Goal: Information Seeking & Learning: Learn about a topic

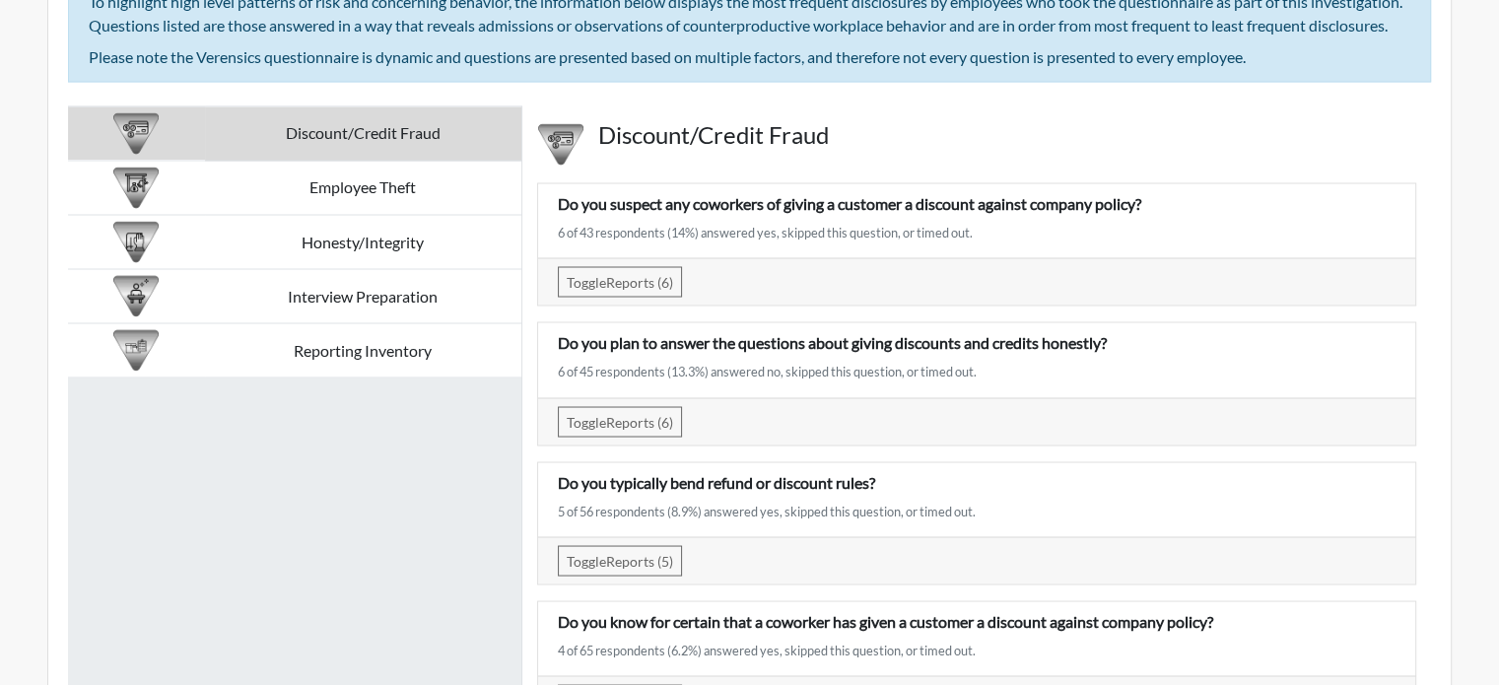
scroll to position [3548, 0]
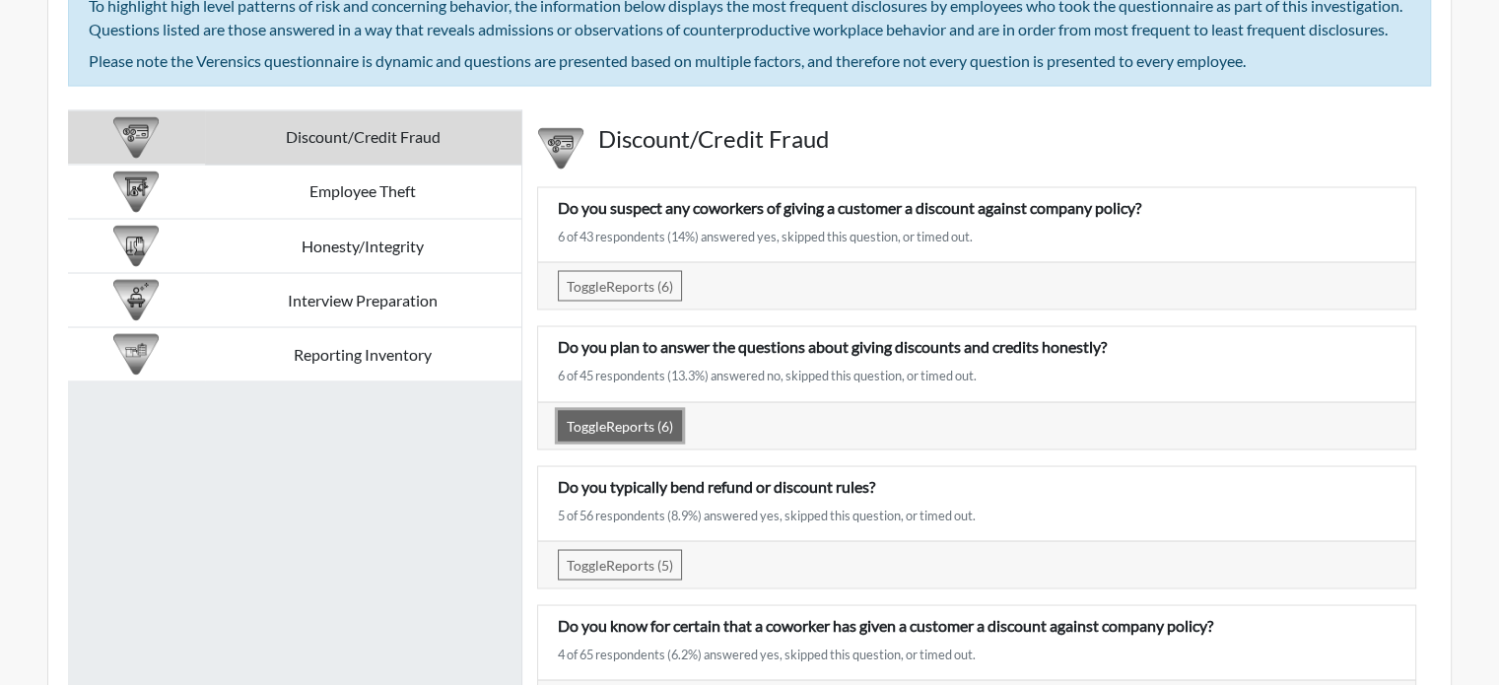
click at [637, 441] on button "Toggle Reports (6)" at bounding box center [620, 425] width 124 height 31
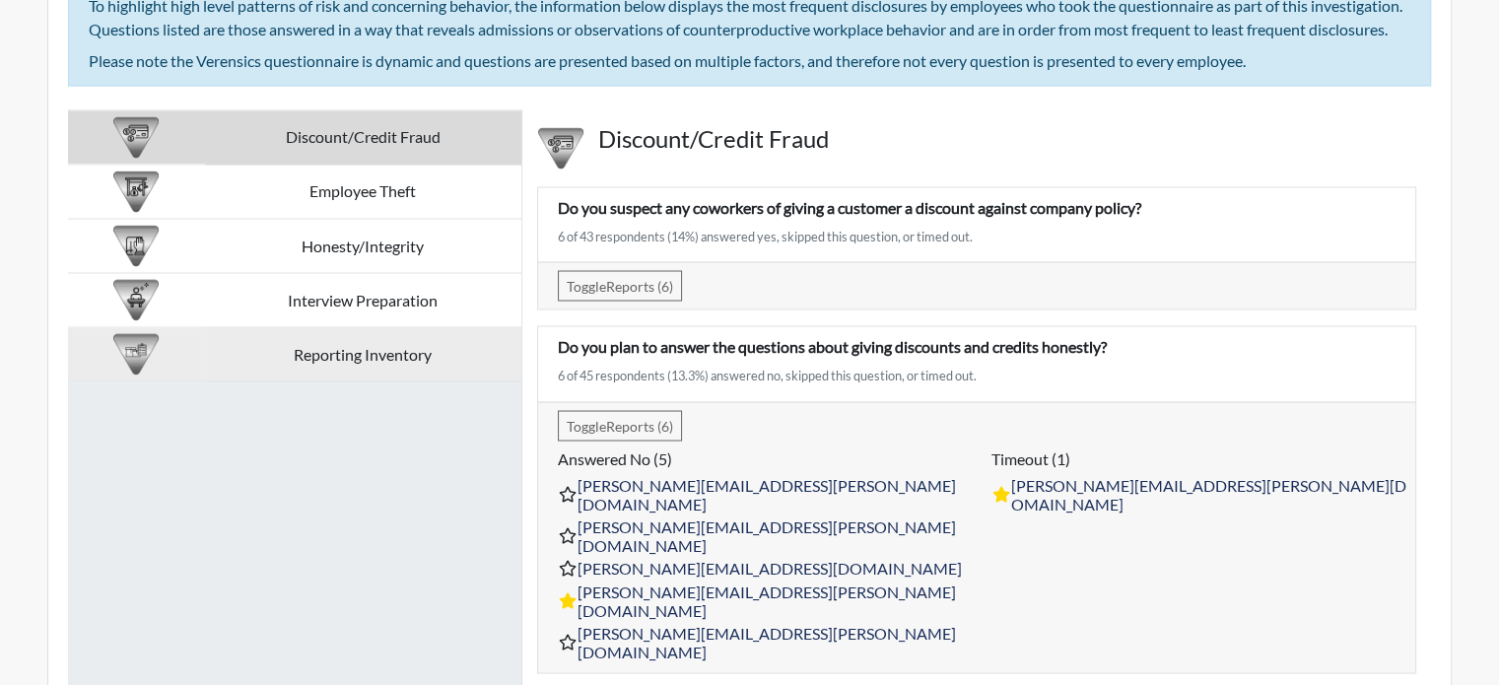
click at [384, 362] on td "Reporting Inventory" at bounding box center [363, 354] width 316 height 54
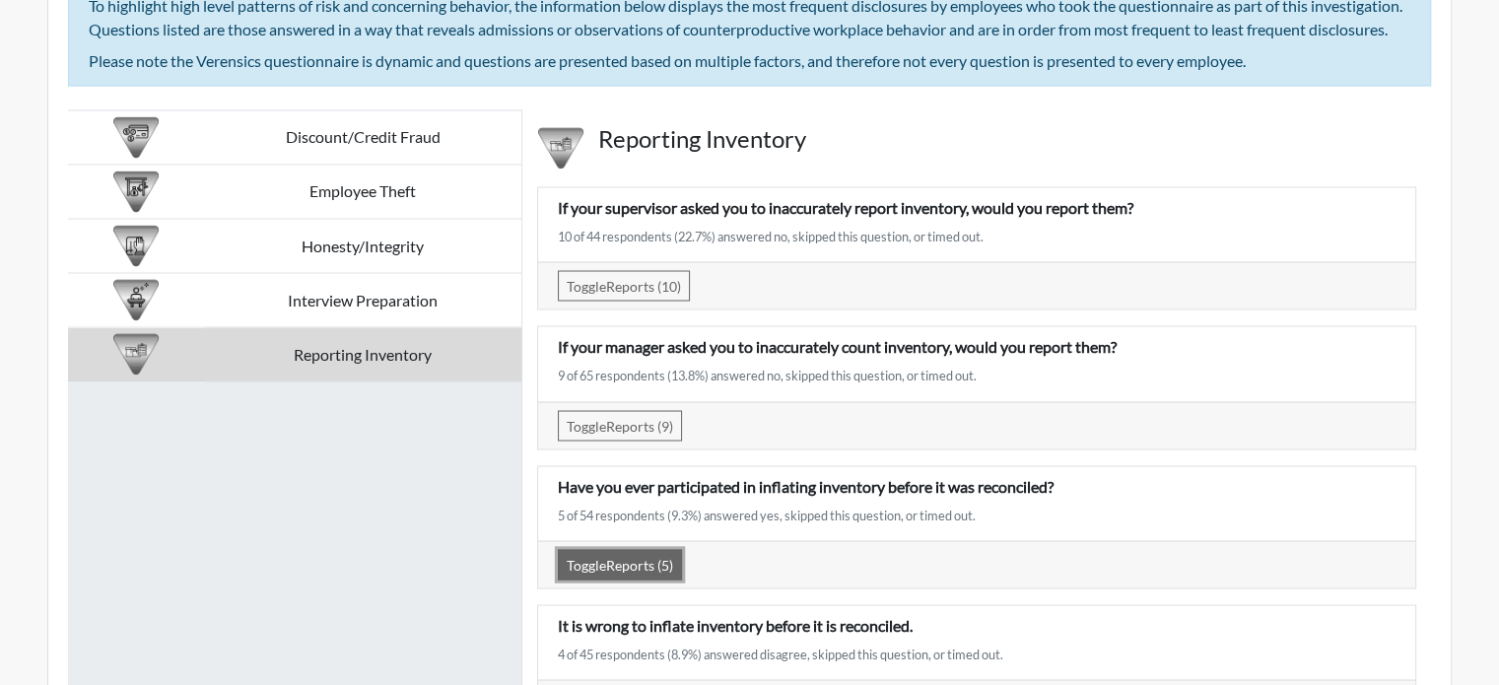
click at [651, 573] on button "Toggle Reports (5)" at bounding box center [620, 564] width 124 height 31
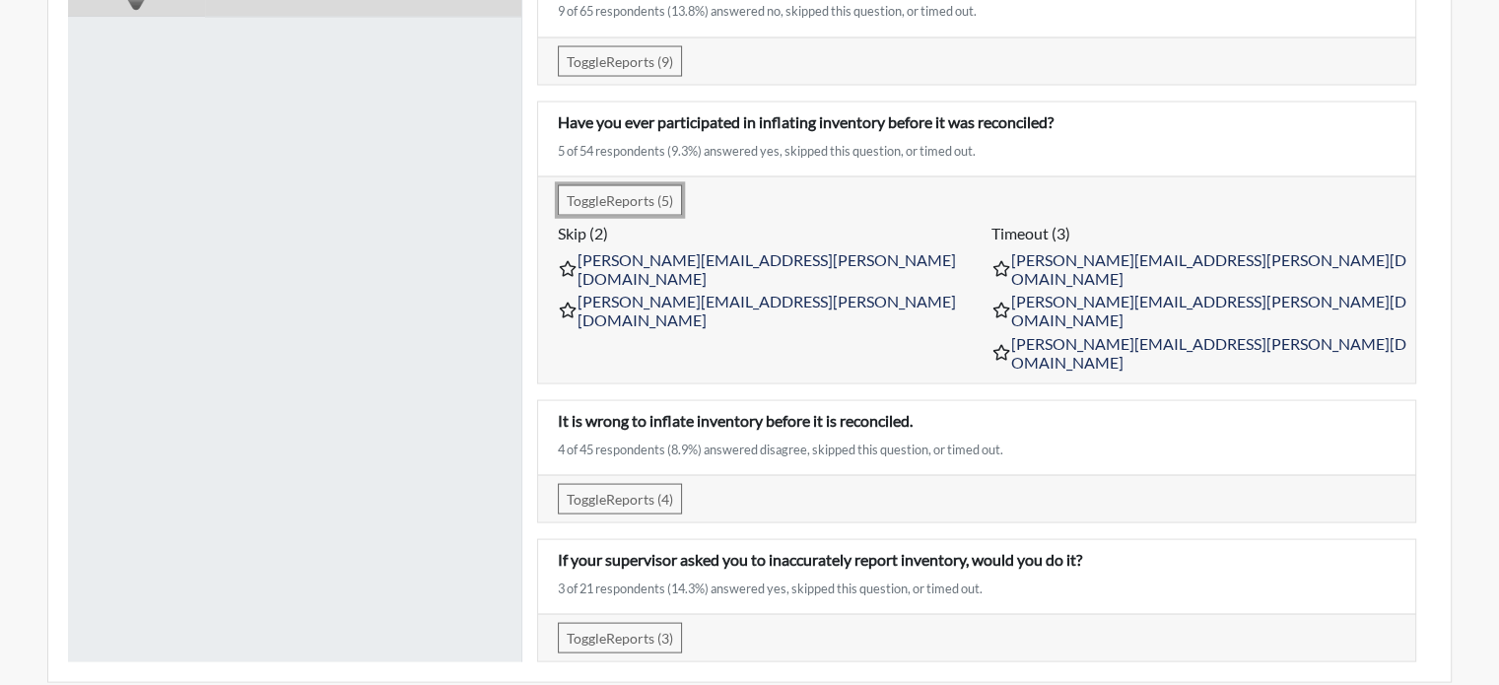
scroll to position [3943, 0]
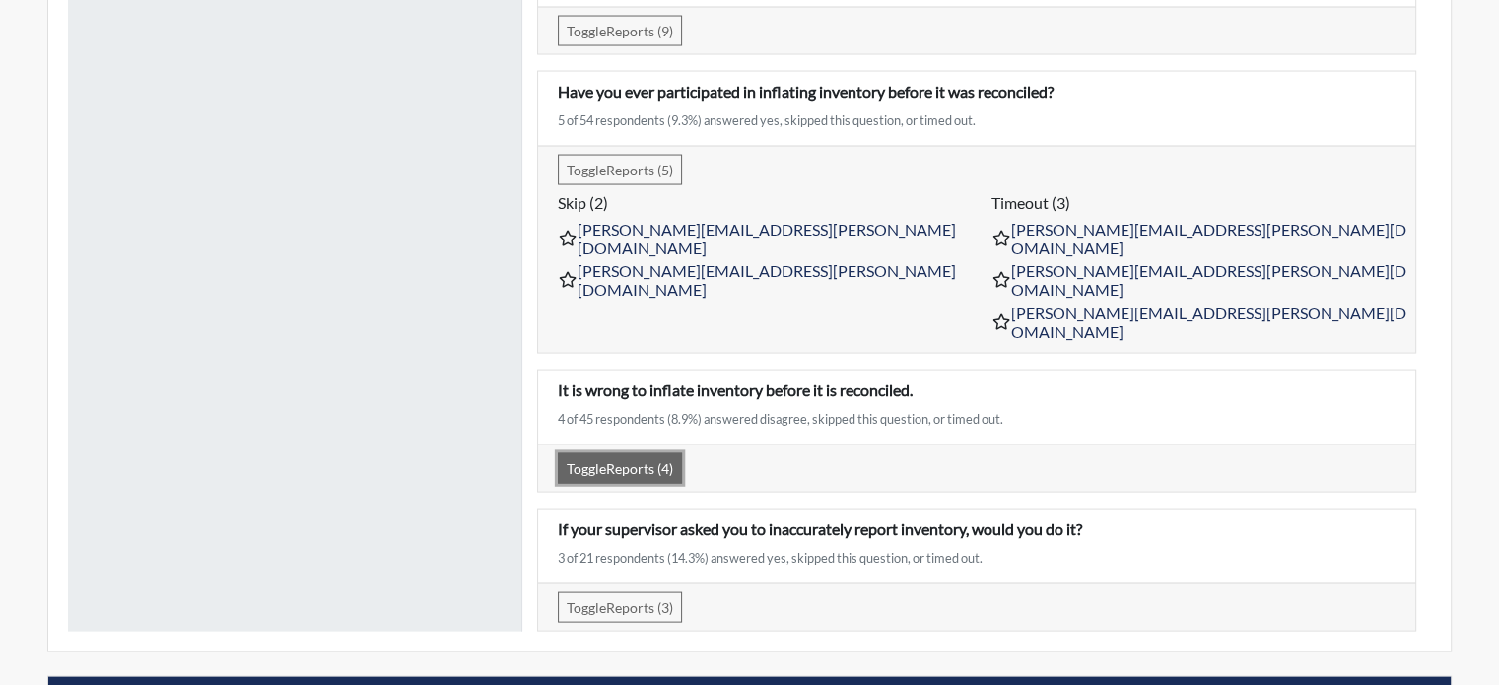
drag, startPoint x: 647, startPoint y: 421, endPoint x: 666, endPoint y: 424, distance: 19.9
click at [647, 453] on button "Toggle Reports (4)" at bounding box center [620, 468] width 124 height 31
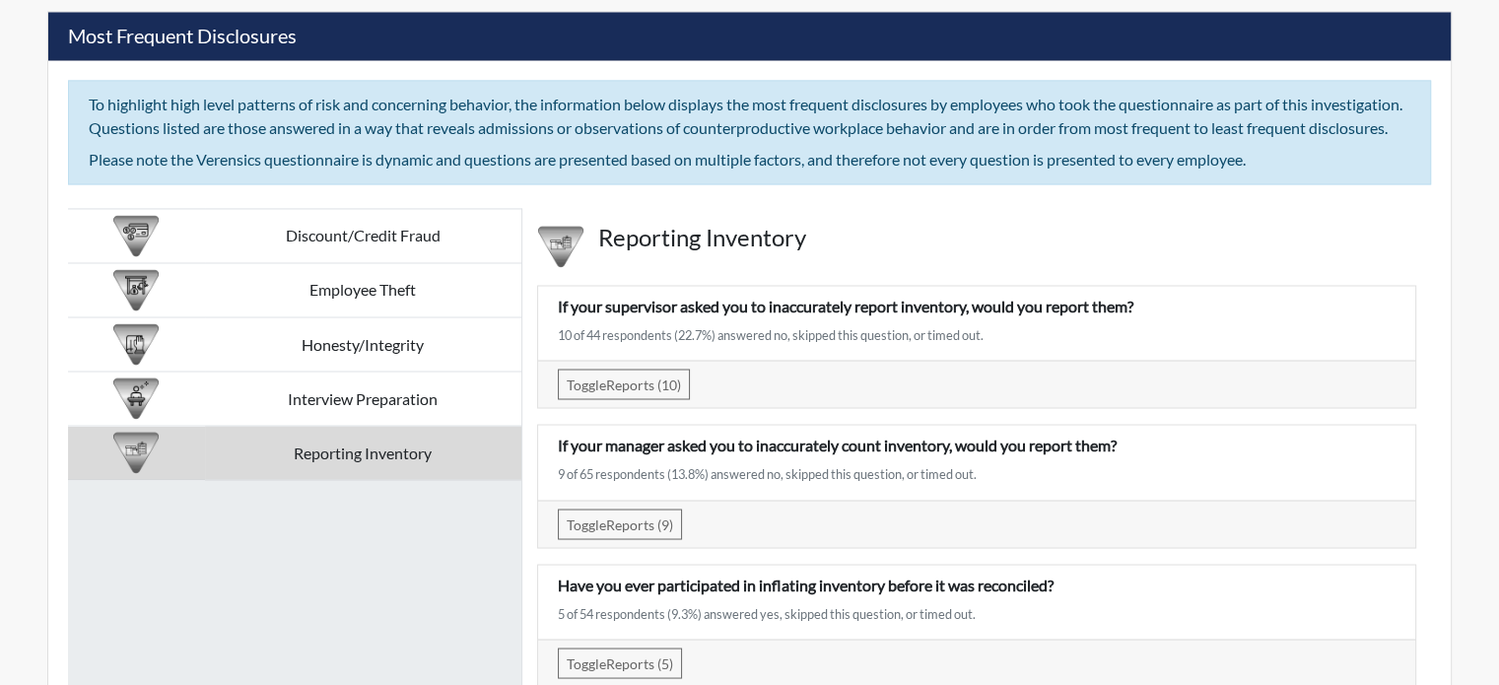
scroll to position [3548, 0]
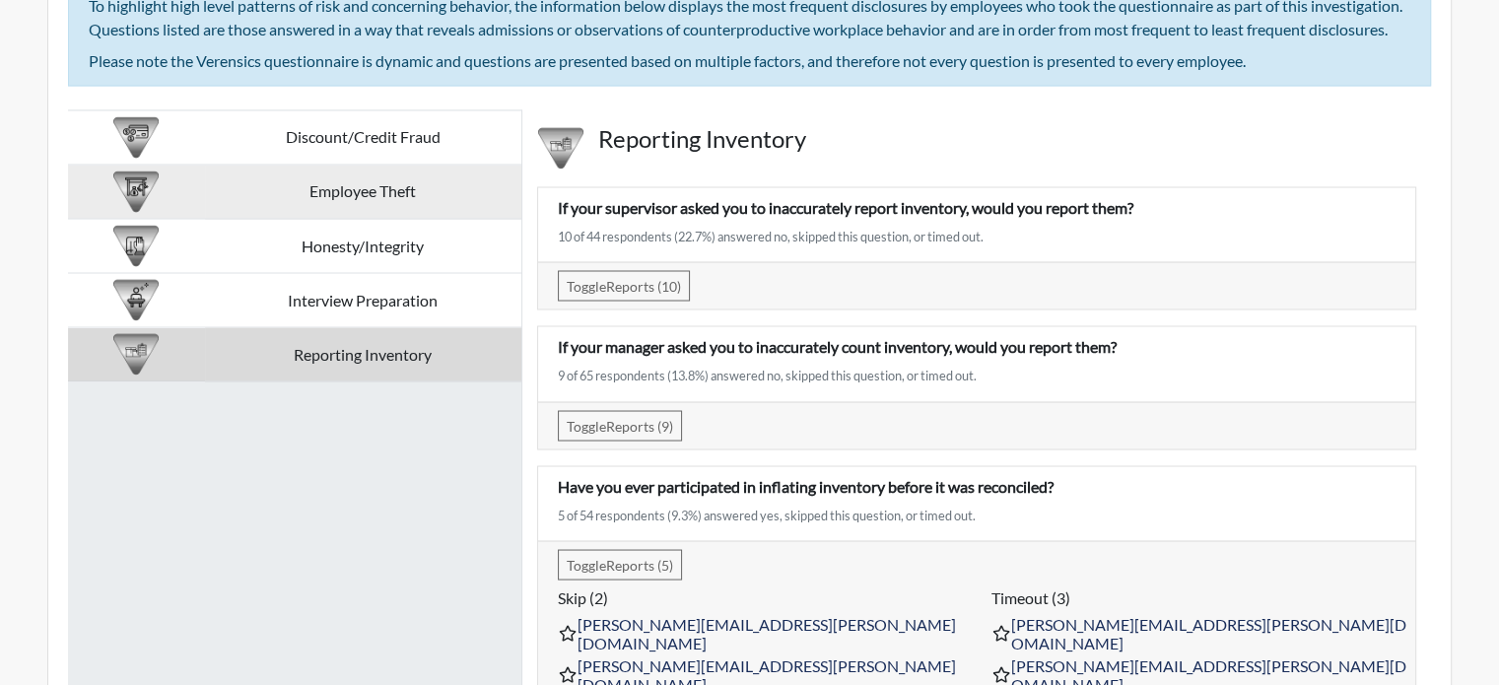
click at [333, 209] on td "Employee Theft" at bounding box center [363, 192] width 316 height 54
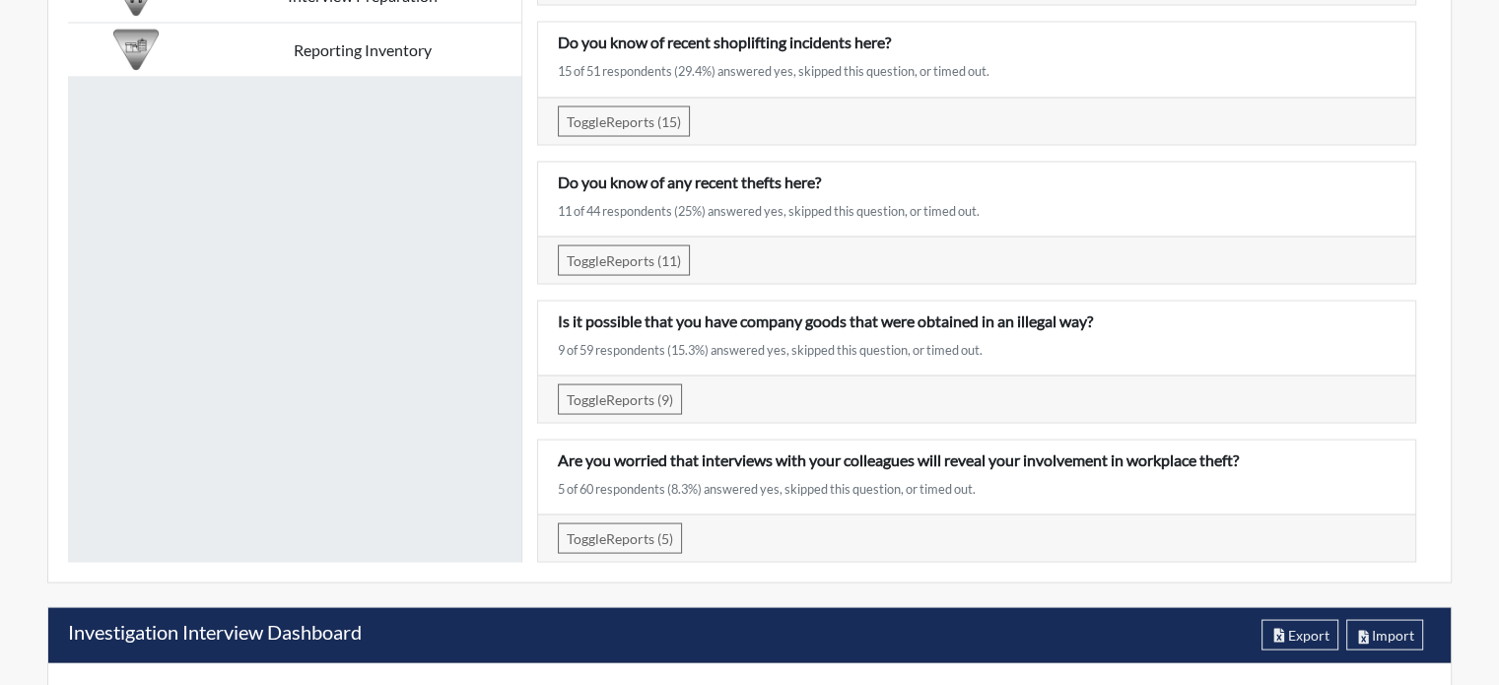
scroll to position [3943, 0]
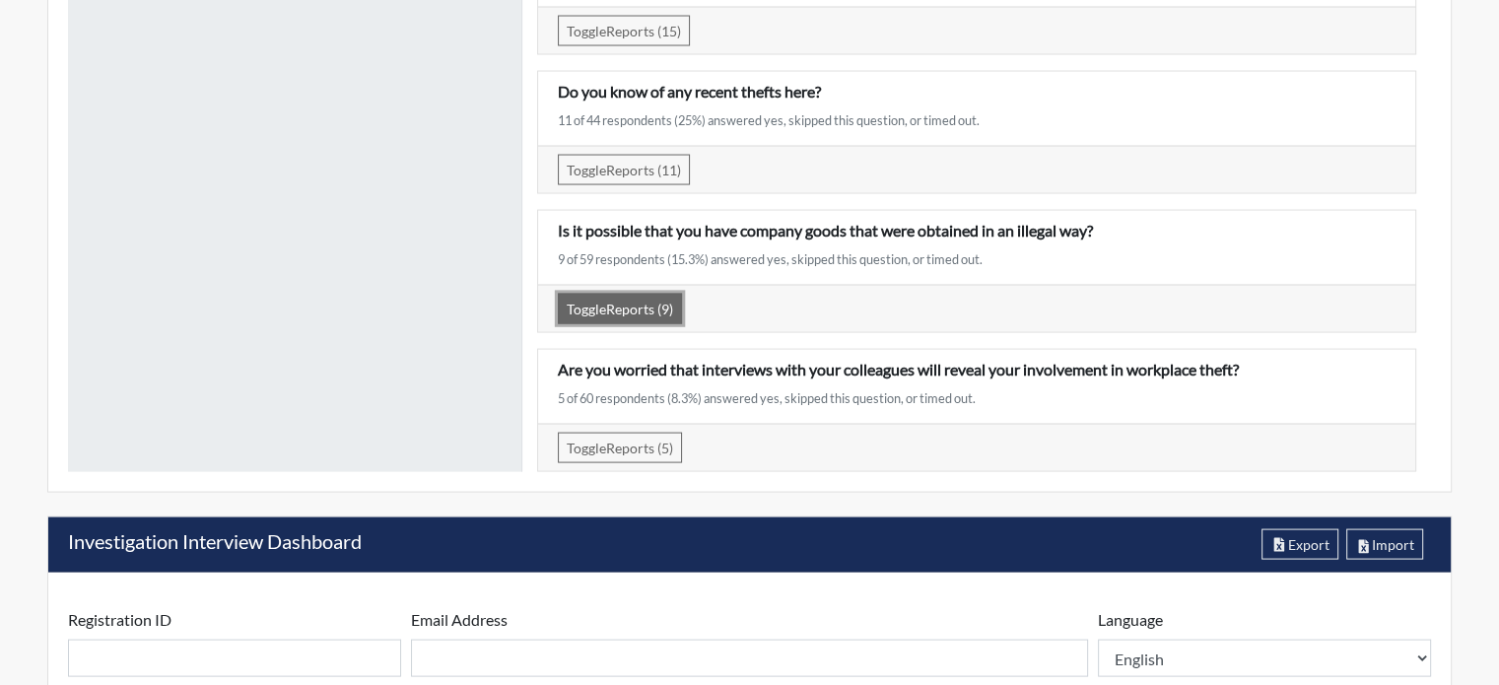
click at [622, 310] on button "Toggle Reports (9)" at bounding box center [620, 309] width 124 height 31
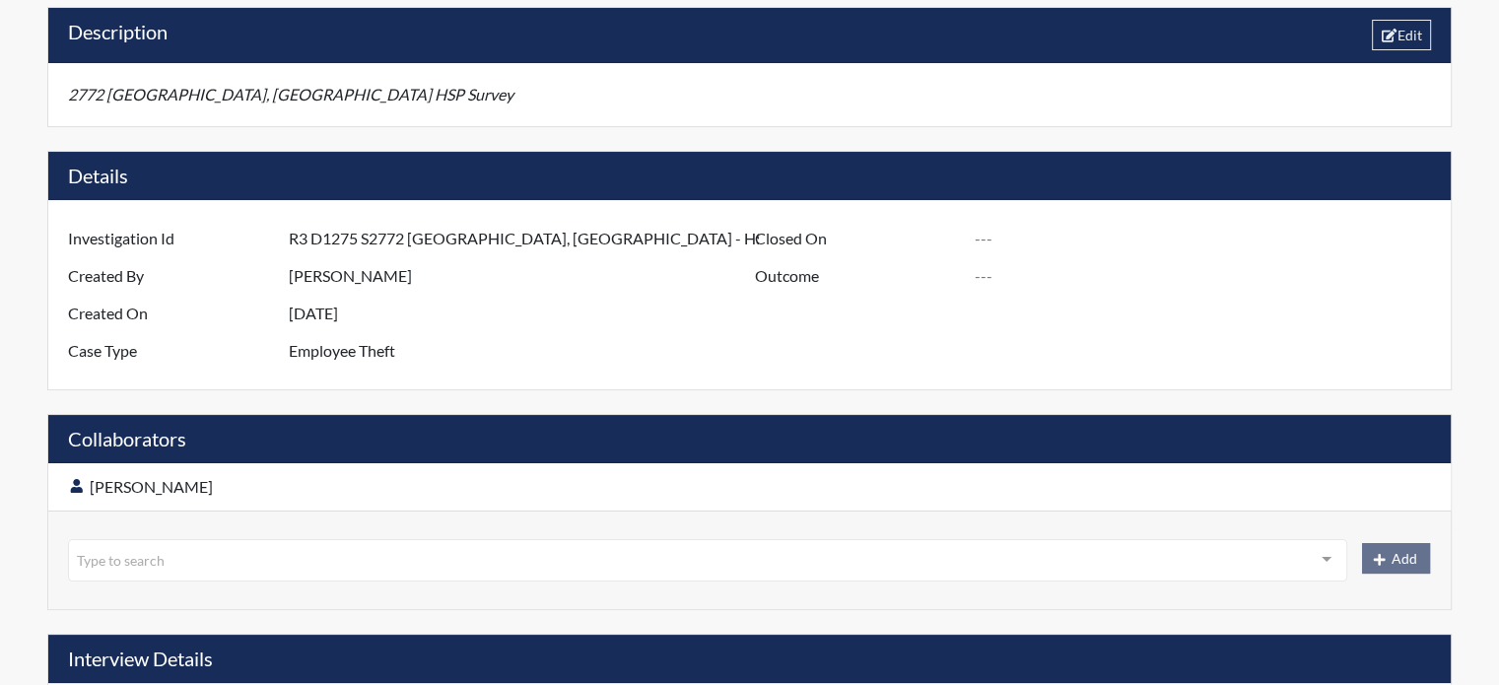
scroll to position [0, 0]
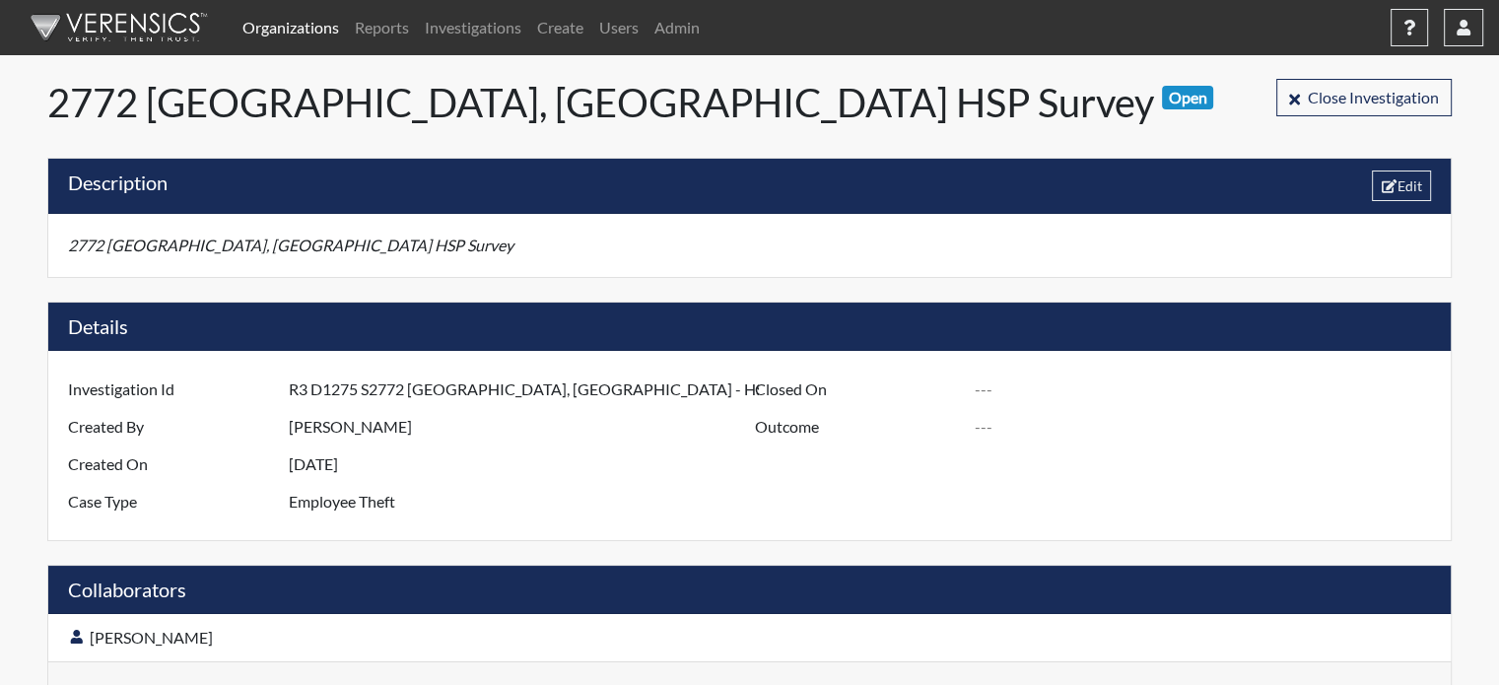
drag, startPoint x: 938, startPoint y: 415, endPoint x: 819, endPoint y: 342, distance: 139.8
click at [820, 343] on div "Details Investigation Id R3 D1275 S2772 Pooler, GA - HSP Survey Created By Tony…" at bounding box center [749, 422] width 1405 height 240
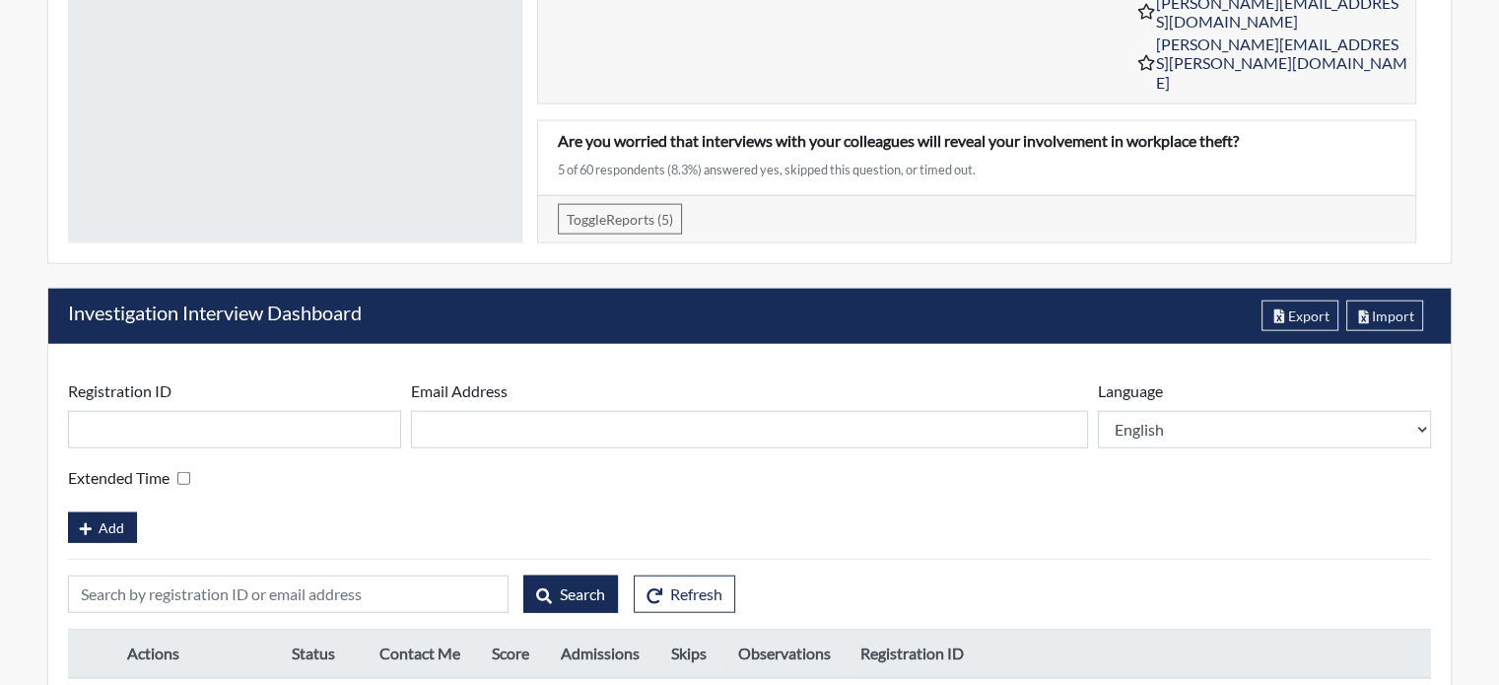
scroll to position [4524, 0]
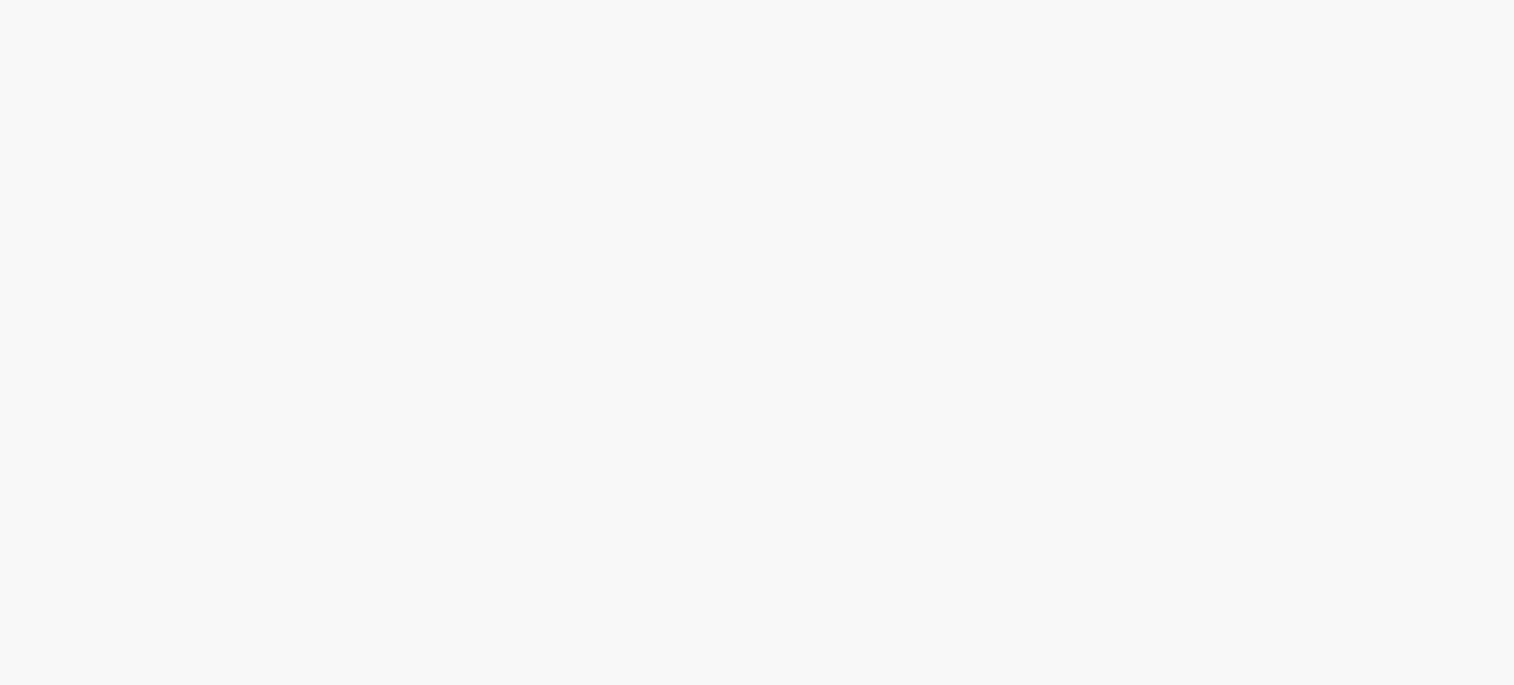
select select
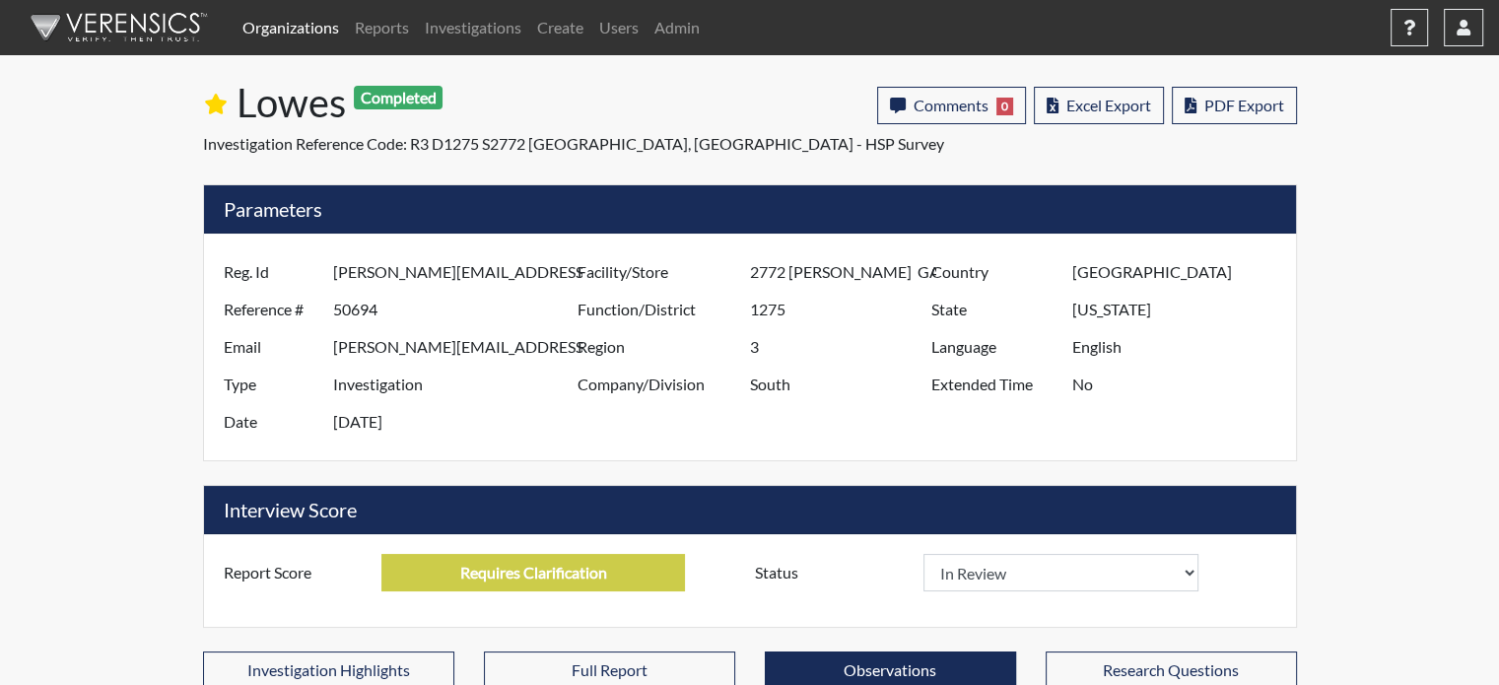
select select
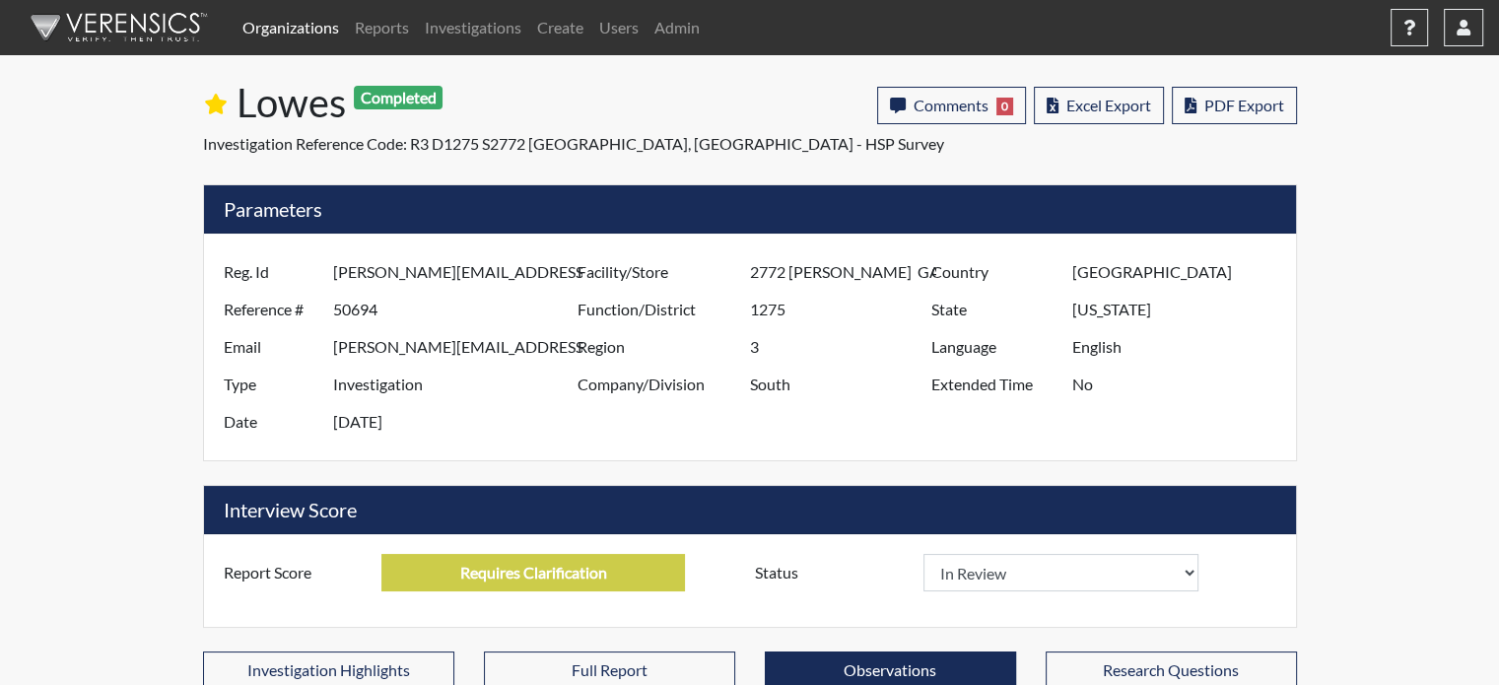
select select
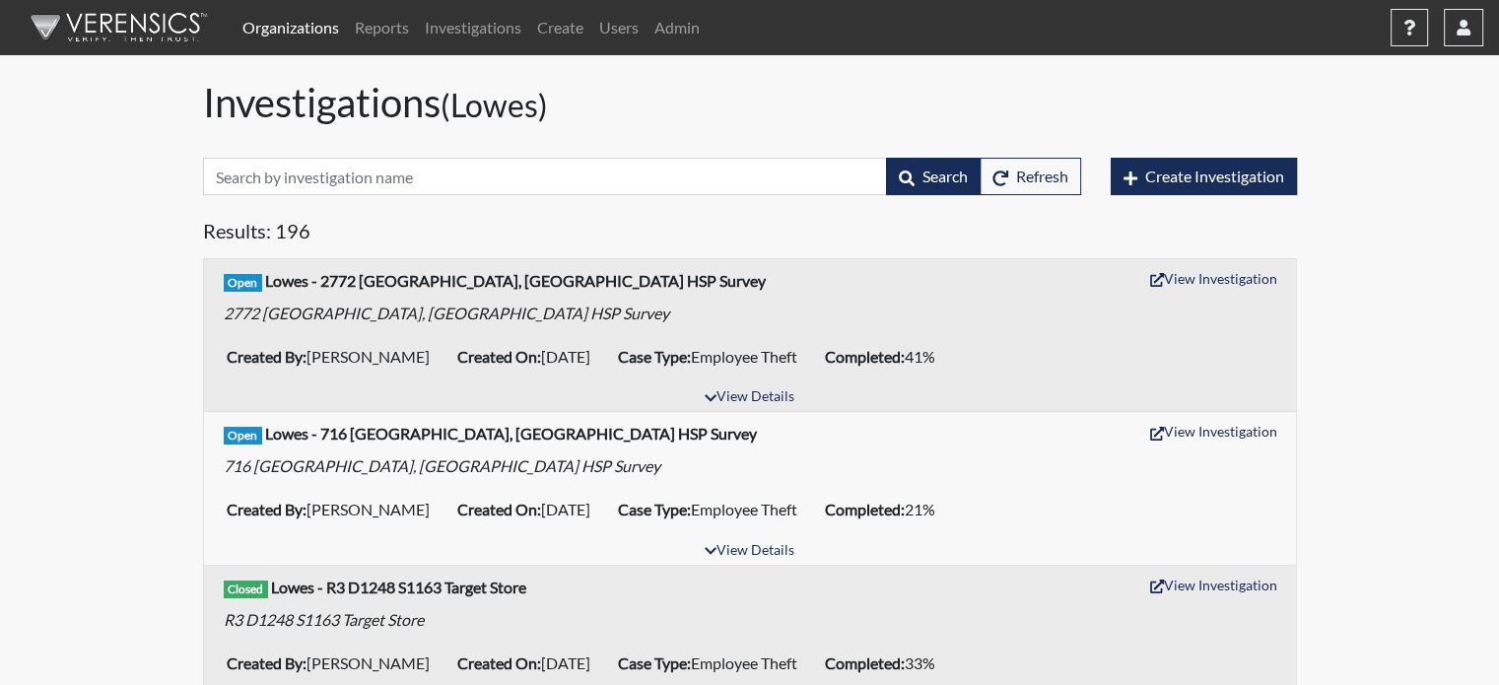
drag, startPoint x: 576, startPoint y: 355, endPoint x: 517, endPoint y: 358, distance: 58.2
click at [517, 358] on li "Created On: Aug 12, 2025" at bounding box center [529, 357] width 161 height 32
click at [1204, 305] on div "2772 [GEOGRAPHIC_DATA], [GEOGRAPHIC_DATA] HSP Survey" at bounding box center [750, 310] width 1053 height 32
click at [1258, 282] on button "View Investigation" at bounding box center [1213, 278] width 145 height 31
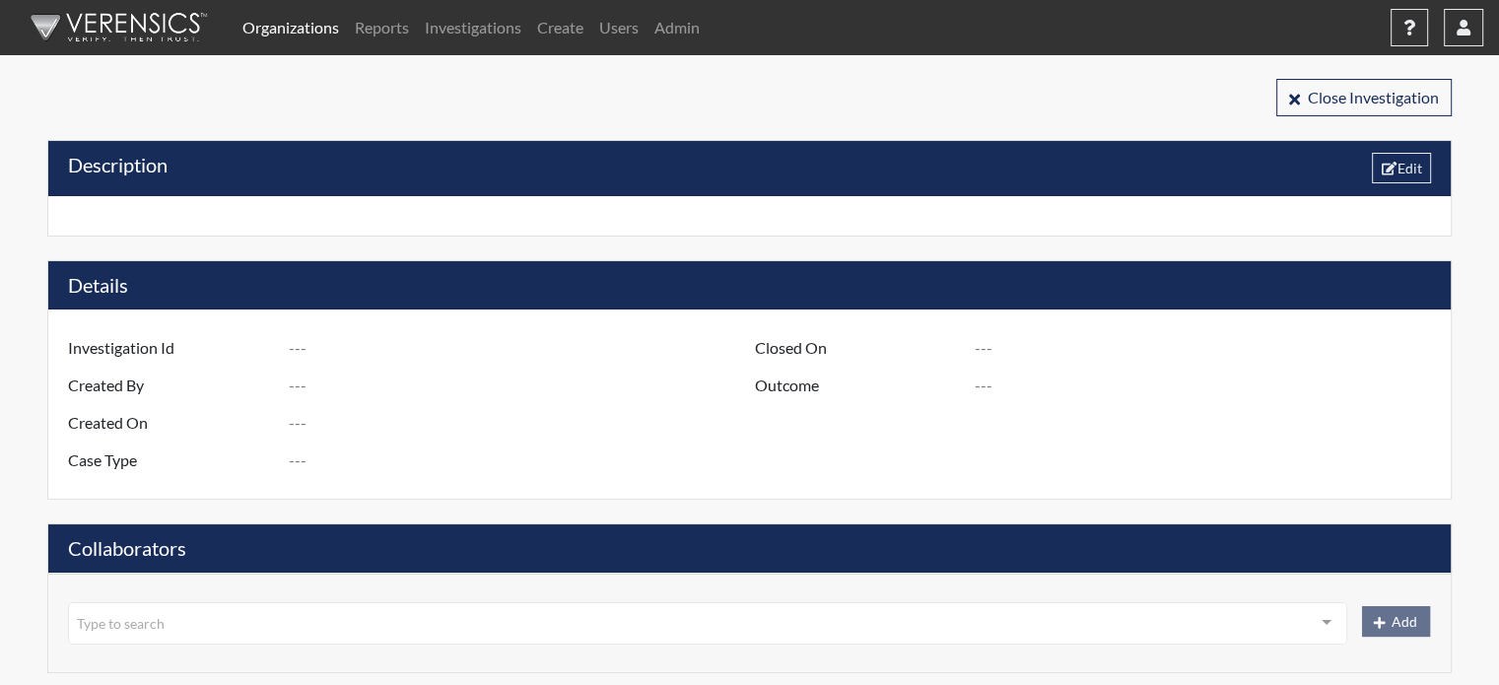
type input "R3 D1275 S2772 [GEOGRAPHIC_DATA], [GEOGRAPHIC_DATA] - HSP Survey"
type input "[PERSON_NAME]"
type input "[DATE]"
type input "Employee Theft"
type input "[GEOGRAPHIC_DATA]"
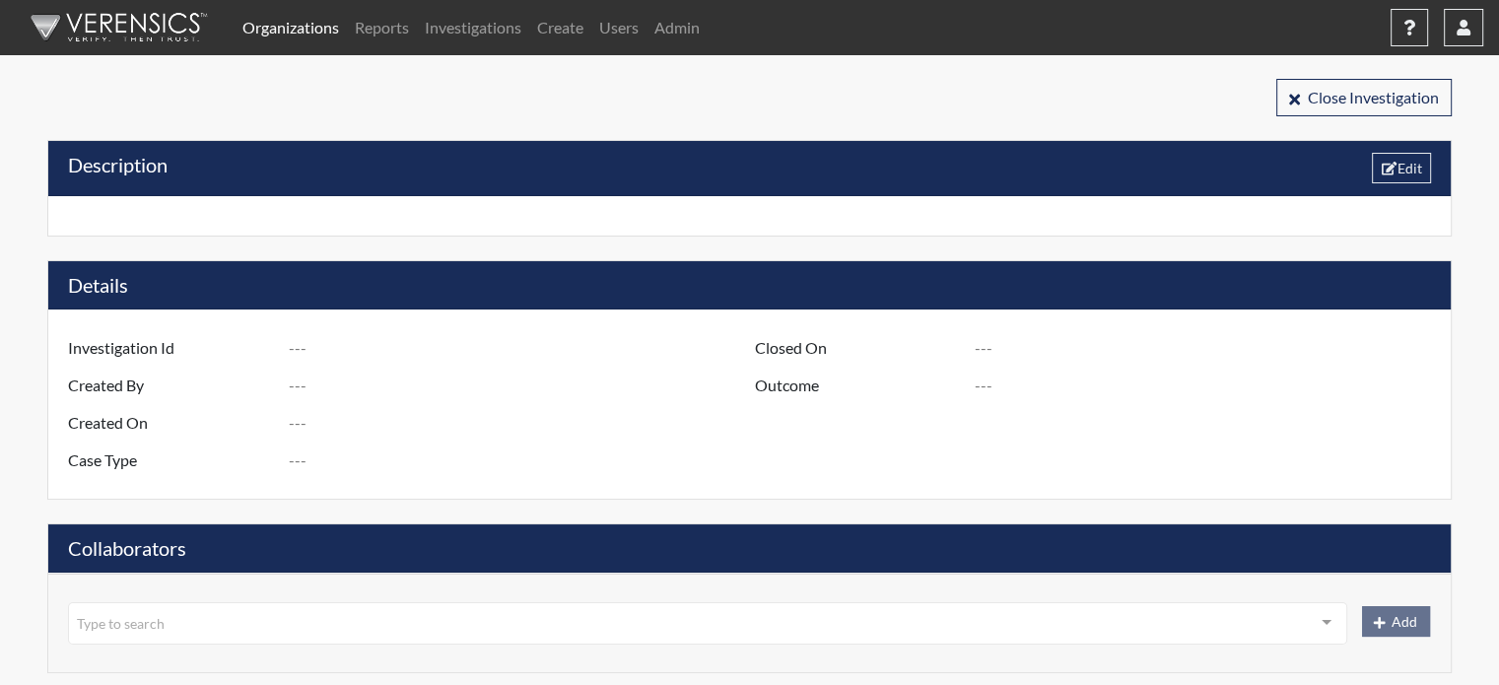
type input "[US_STATE]"
type input "2772 [PERSON_NAME] GA"
type input "1275"
type input "3"
type input "South"
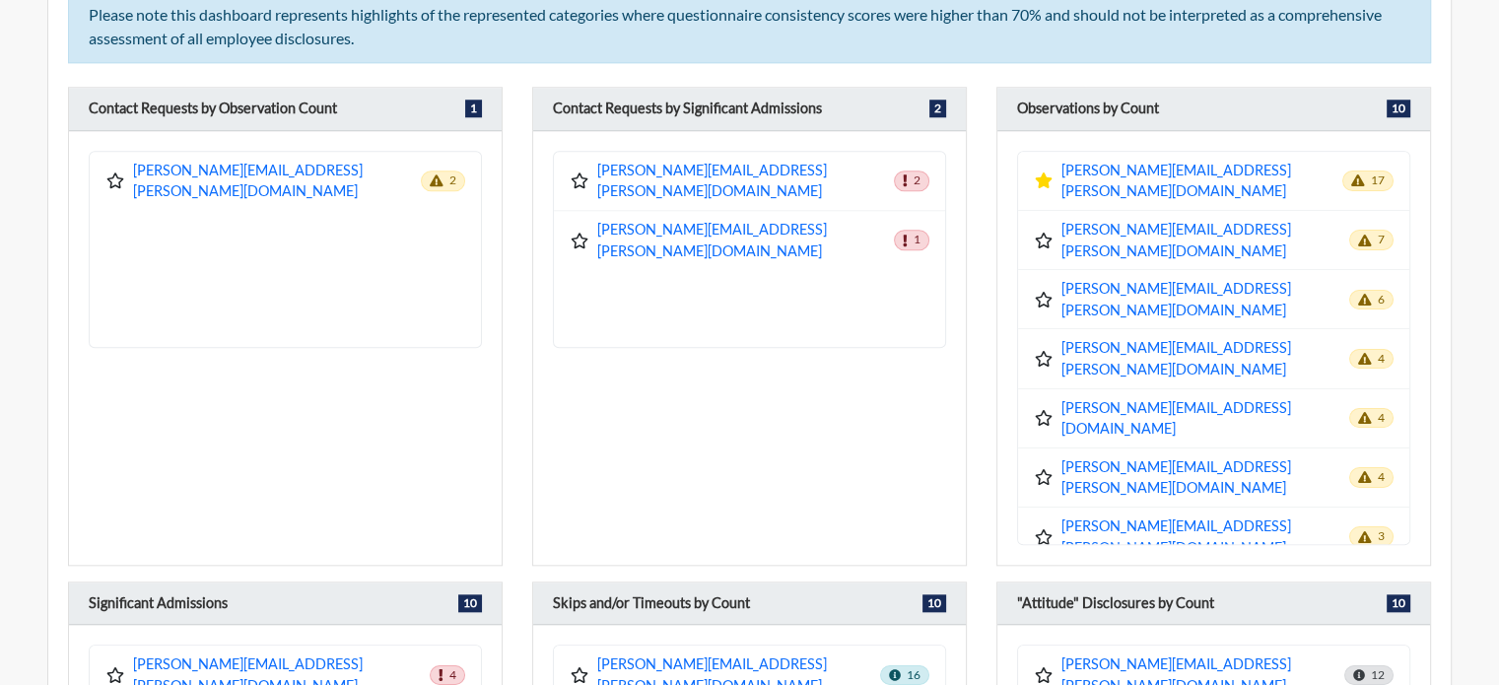
scroll to position [1774, 0]
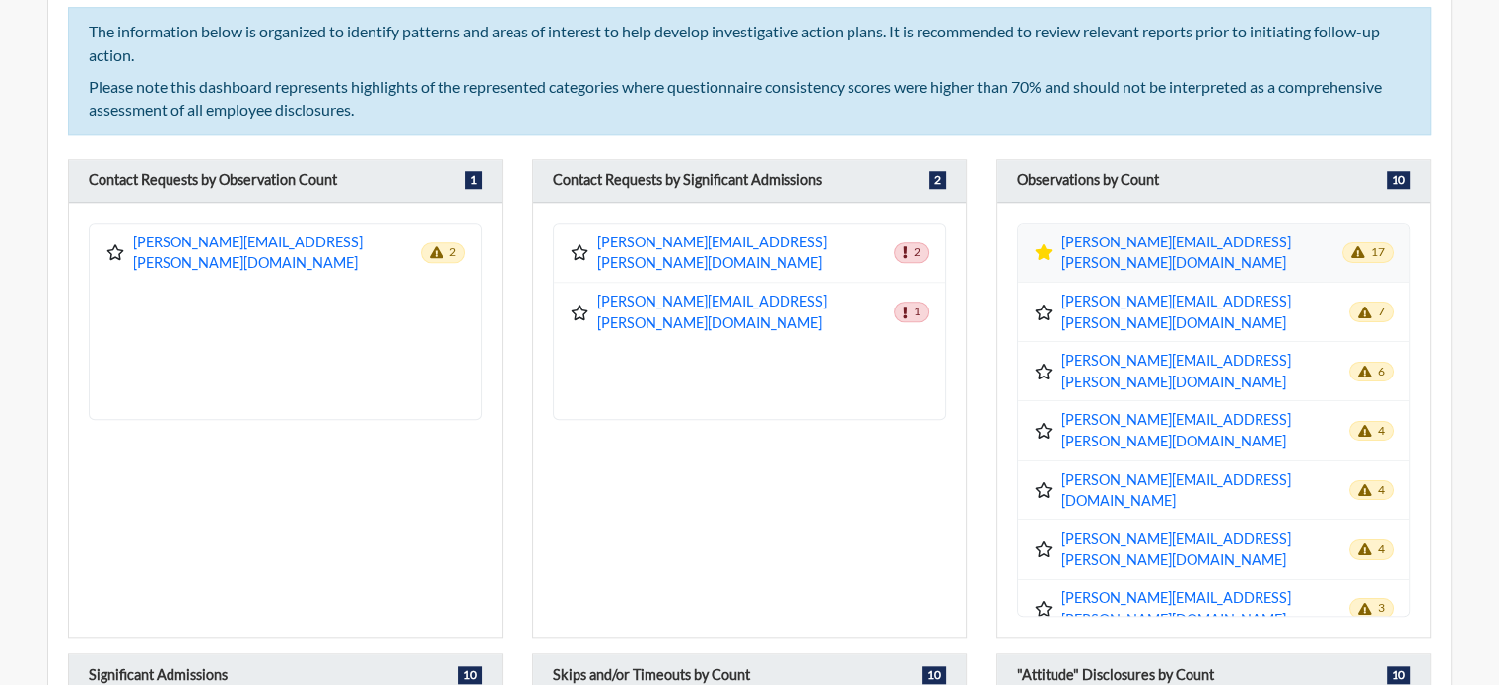
click at [1040, 244] on icon at bounding box center [1044, 252] width 17 height 16
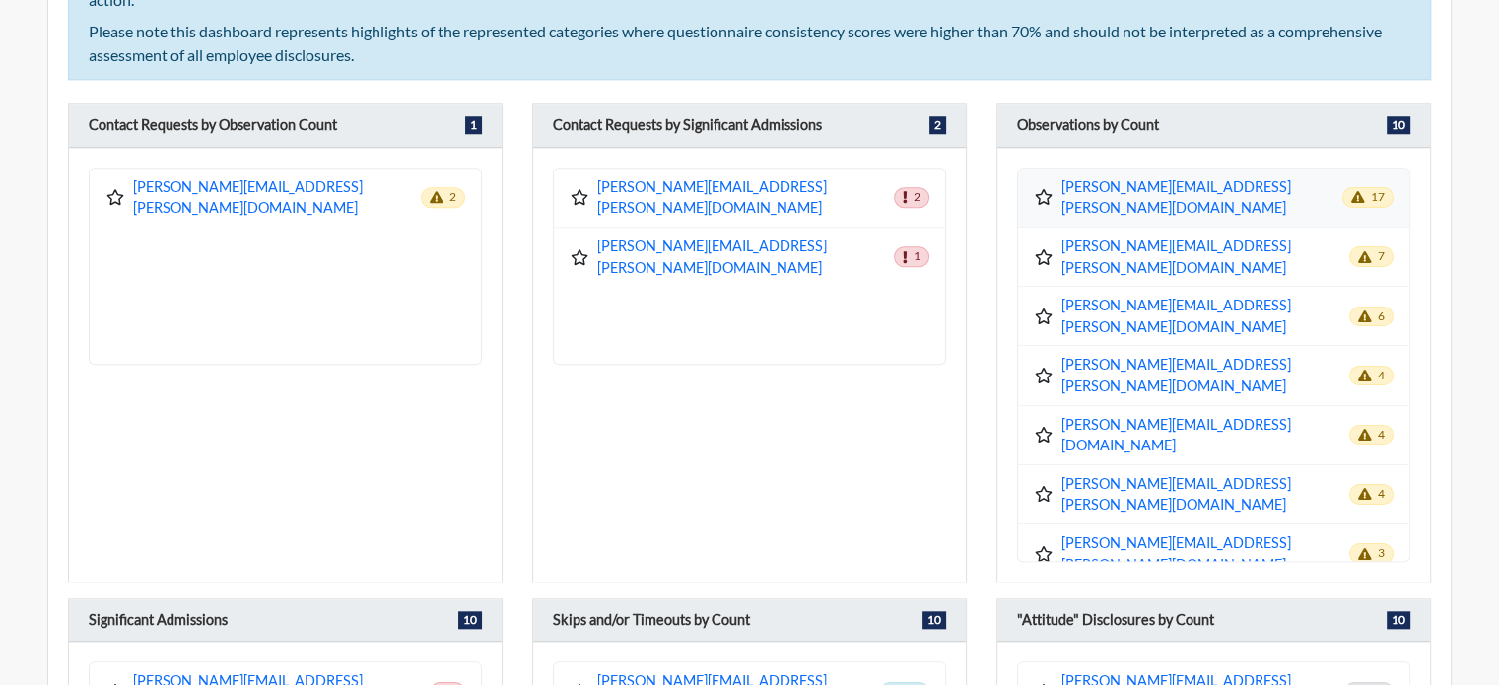
scroll to position [1873, 0]
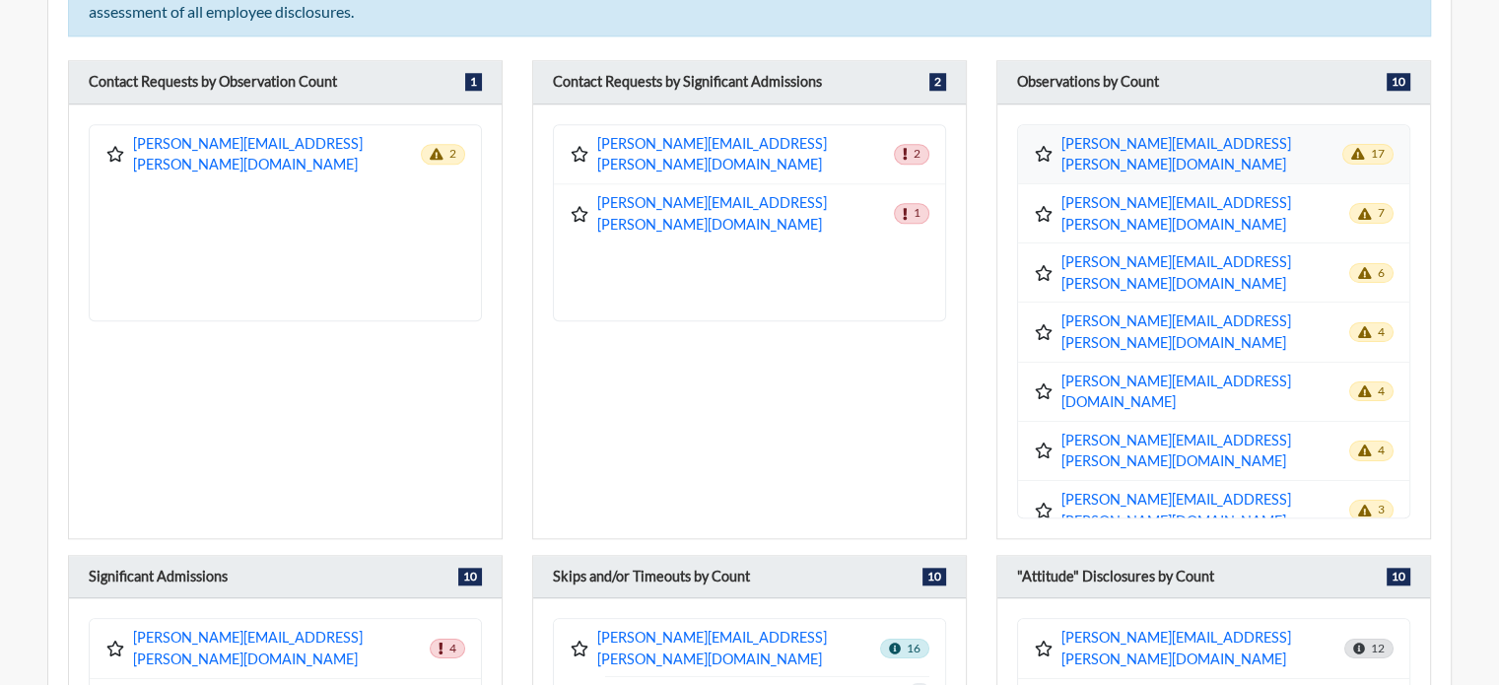
click at [1045, 146] on icon at bounding box center [1044, 154] width 17 height 16
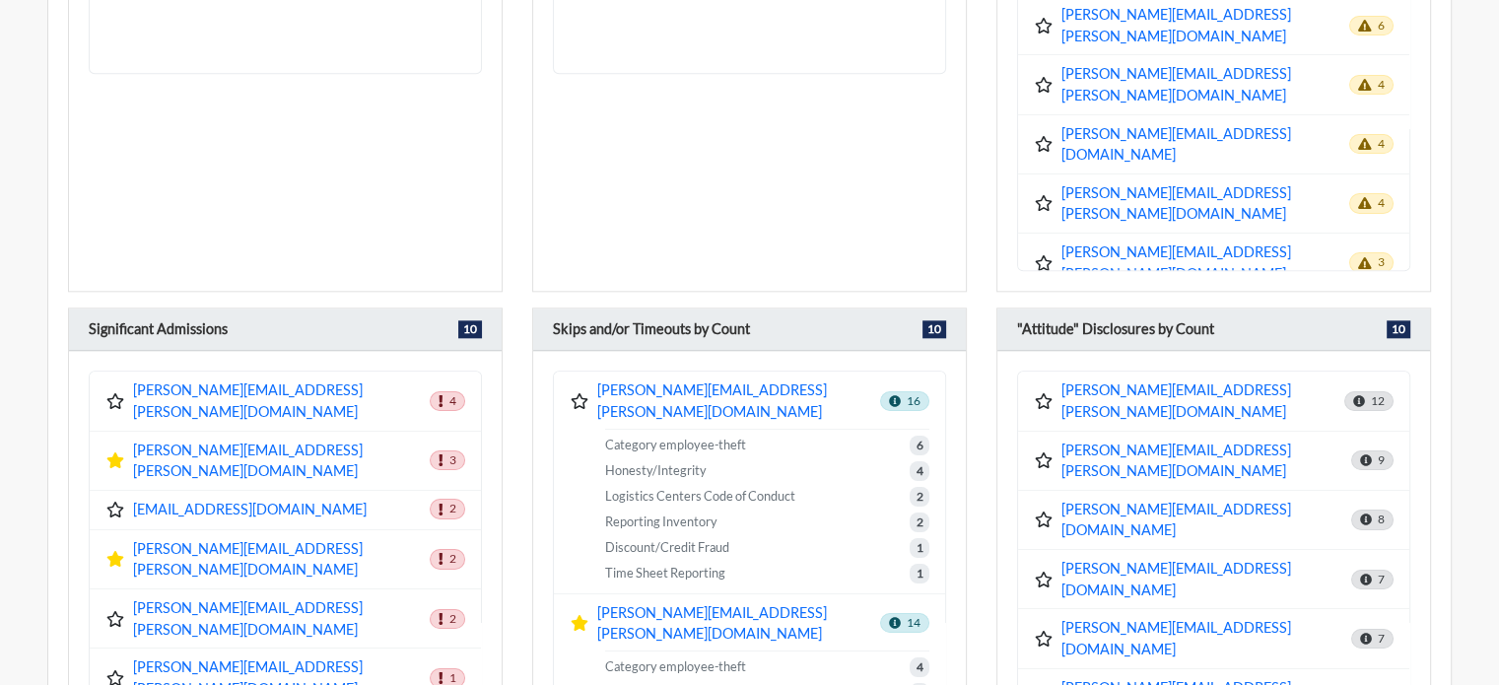
scroll to position [2168, 0]
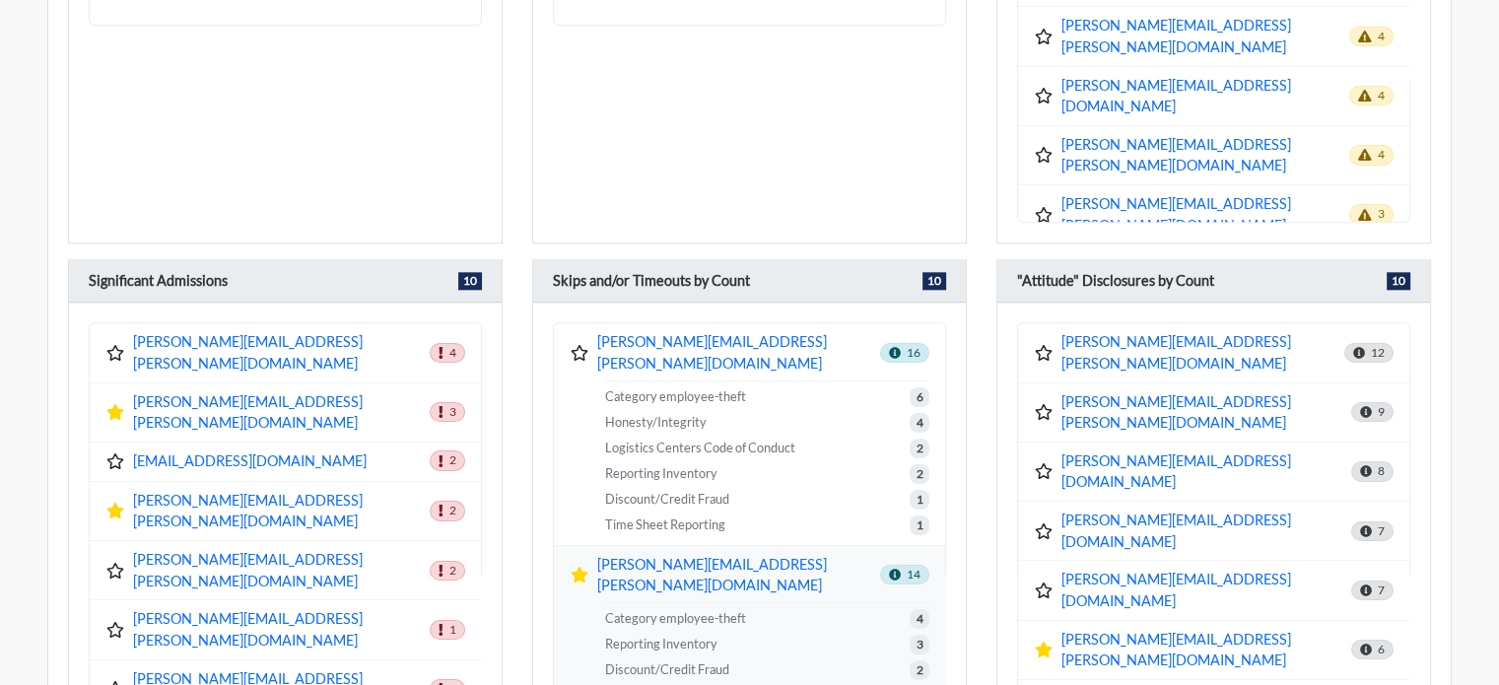
click at [572, 567] on icon at bounding box center [580, 575] width 20 height 16
click at [100, 482] on div "blanche.jones@store.lowes.com 2" at bounding box center [285, 511] width 391 height 59
click at [118, 503] on icon at bounding box center [115, 511] width 17 height 16
click at [575, 567] on icon at bounding box center [580, 575] width 17 height 16
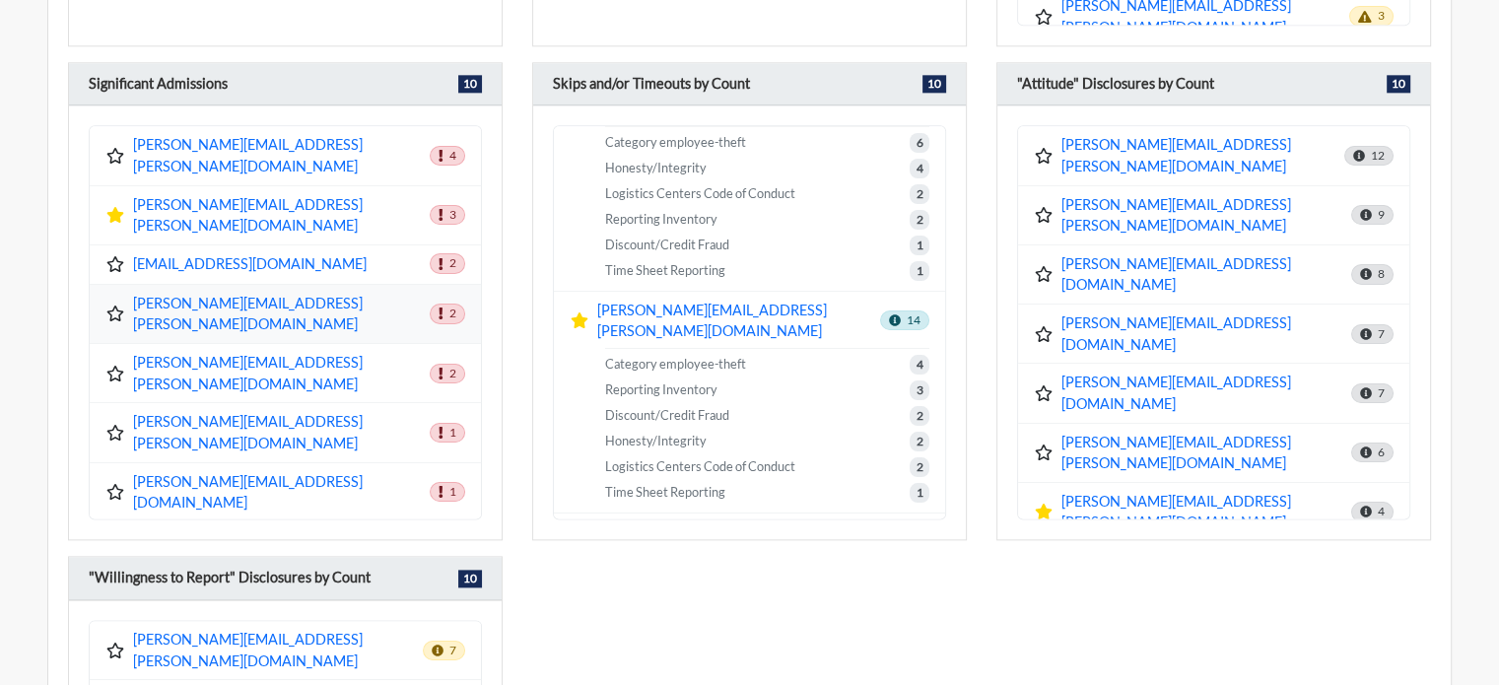
scroll to position [0, 0]
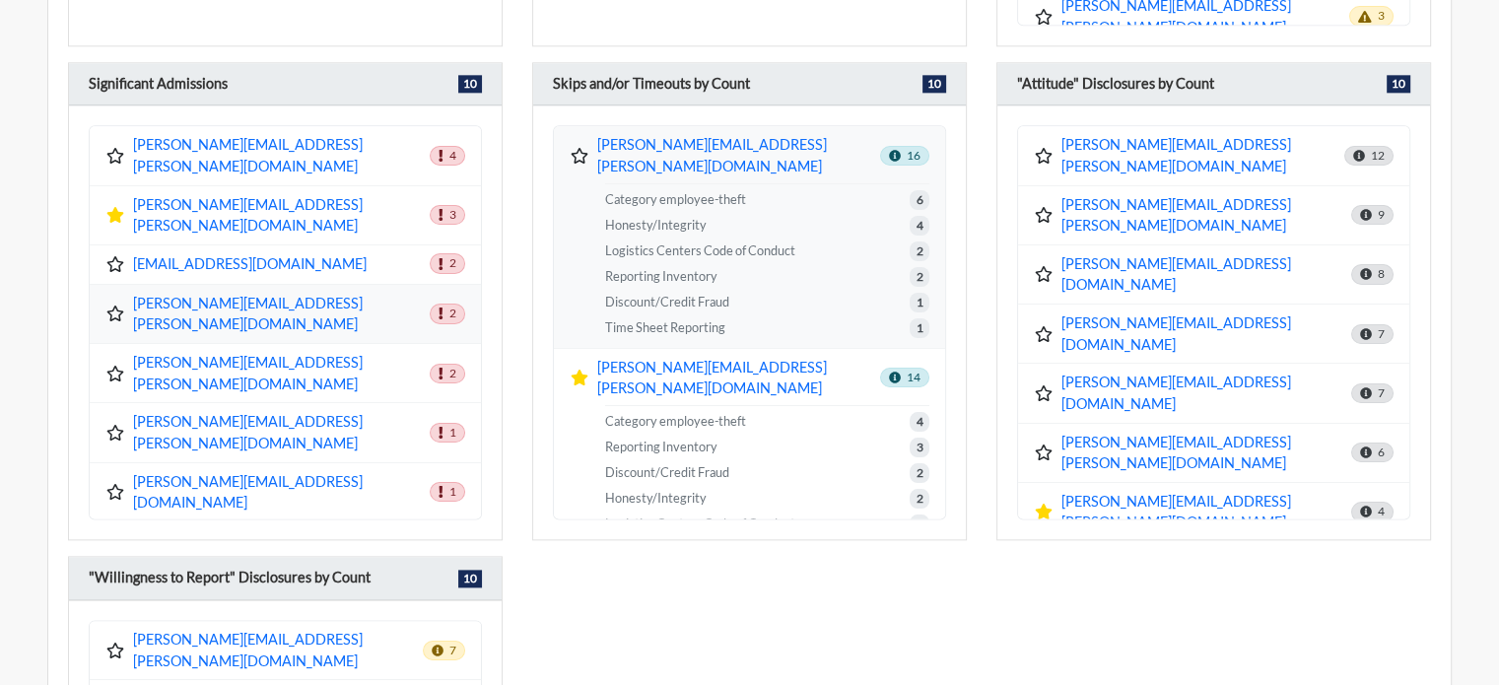
click at [574, 148] on icon at bounding box center [580, 156] width 20 height 16
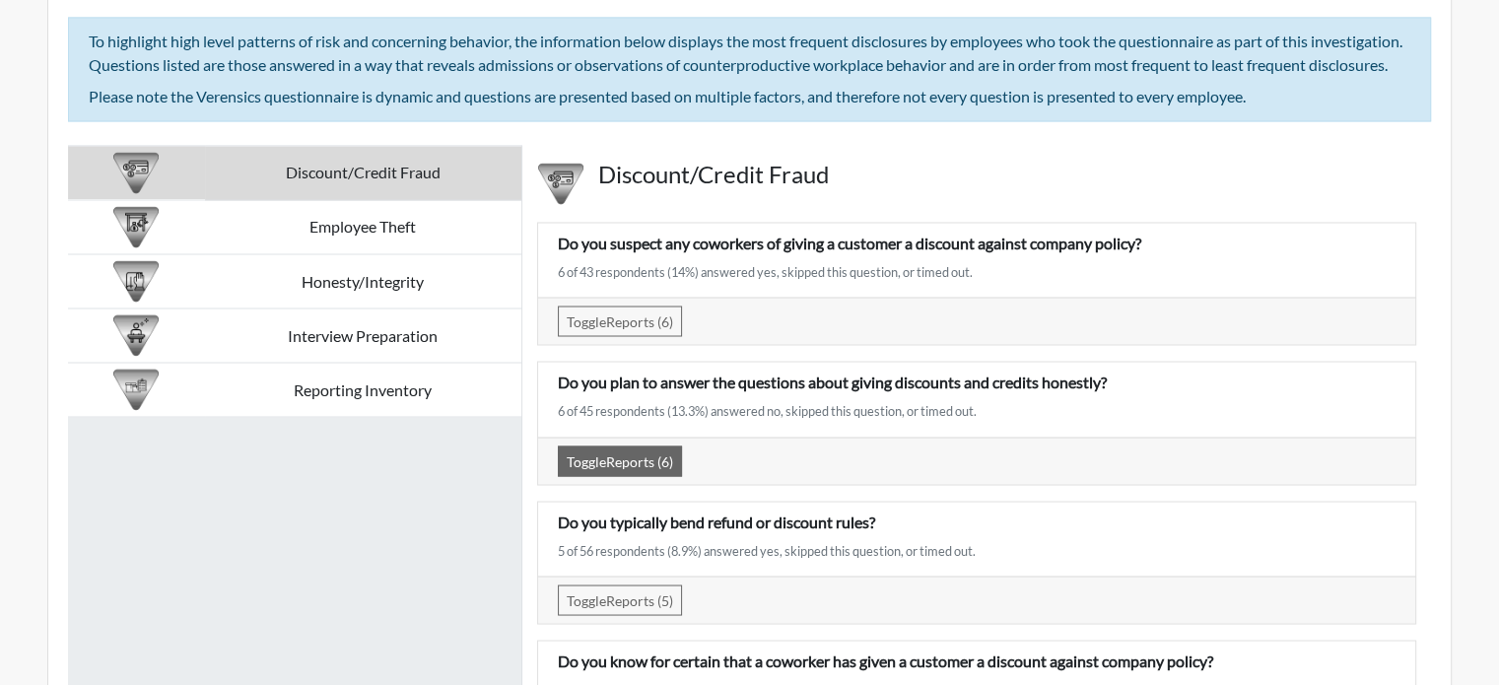
scroll to position [3548, 0]
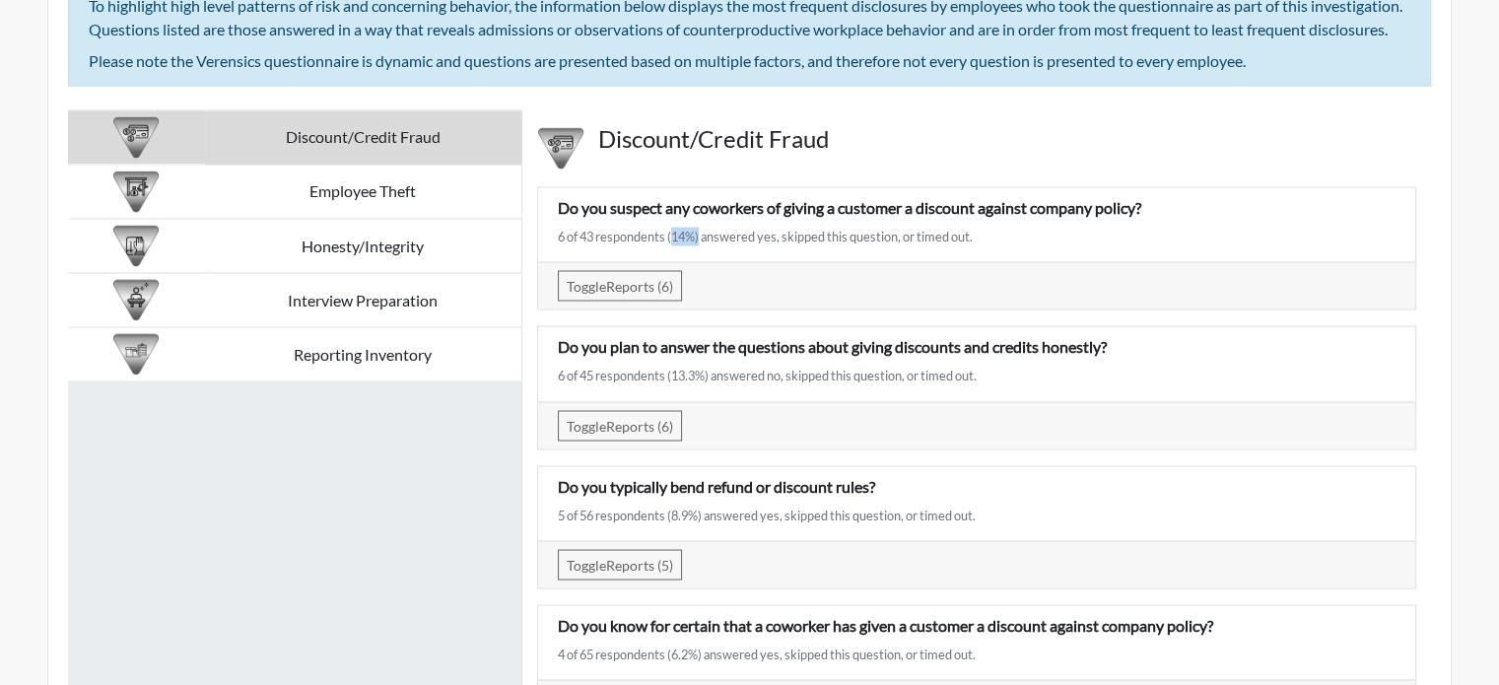
drag, startPoint x: 669, startPoint y: 250, endPoint x: 699, endPoint y: 251, distance: 29.6
click at [699, 245] on div "6 of 43 respondents (14%) answered yes, skipped this question, or timed out." at bounding box center [977, 236] width 838 height 19
click at [873, 253] on div "Do you suspect any coworkers of giving a customer a discount against company po…" at bounding box center [976, 224] width 867 height 58
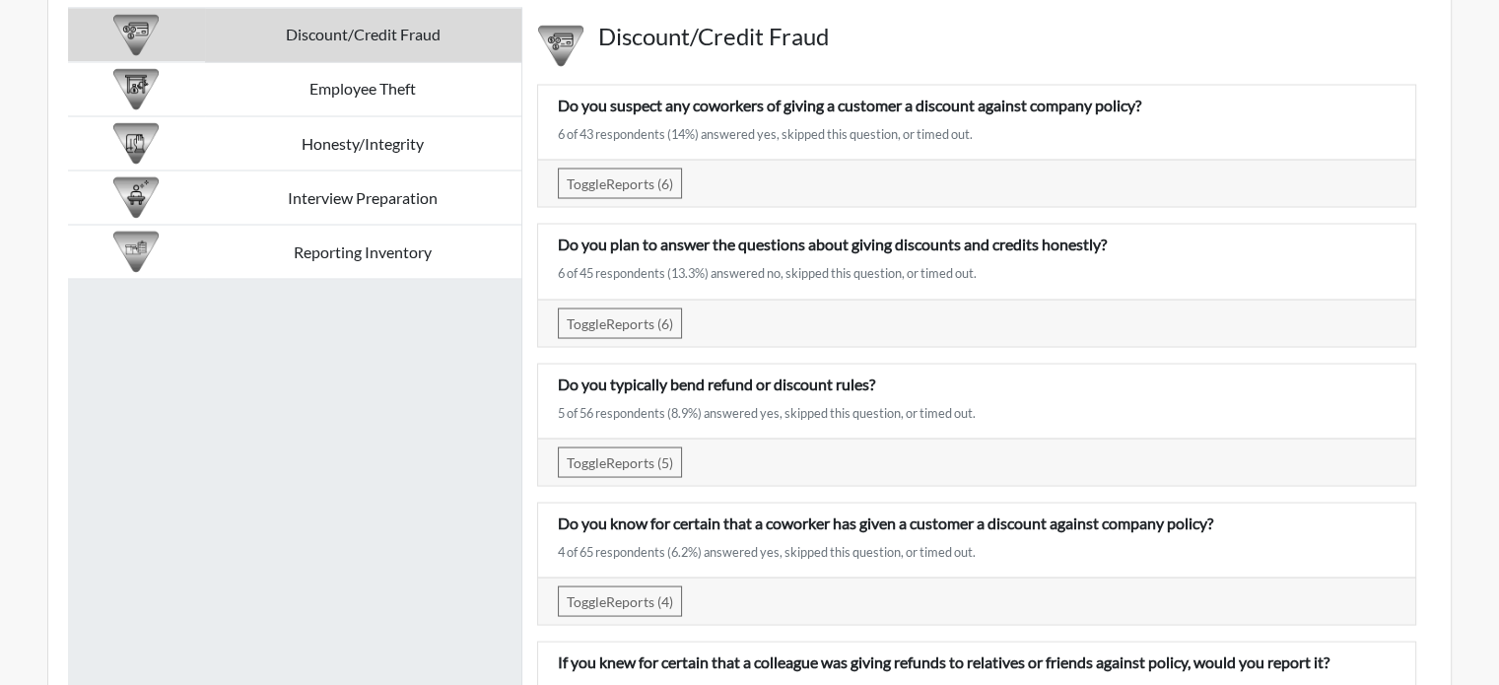
scroll to position [3647, 0]
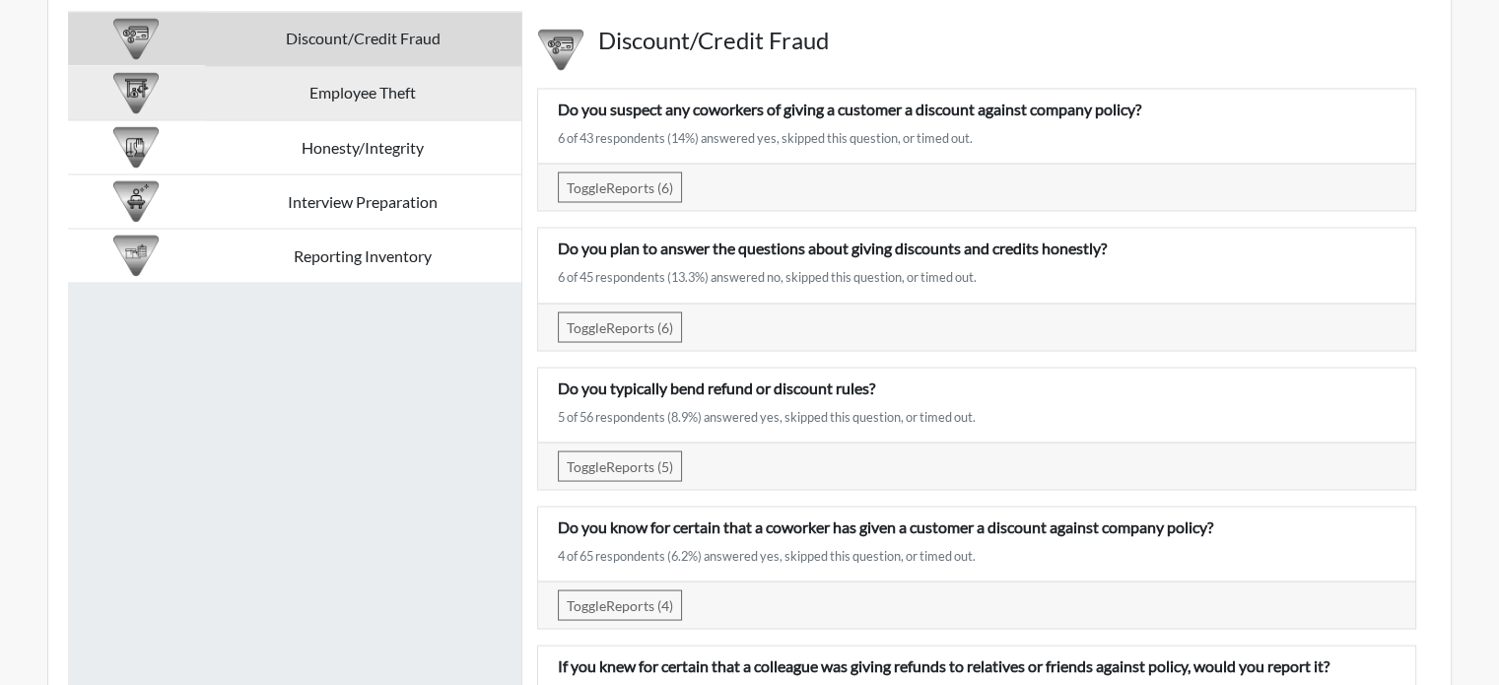
click at [393, 117] on td "Employee Theft" at bounding box center [363, 93] width 316 height 54
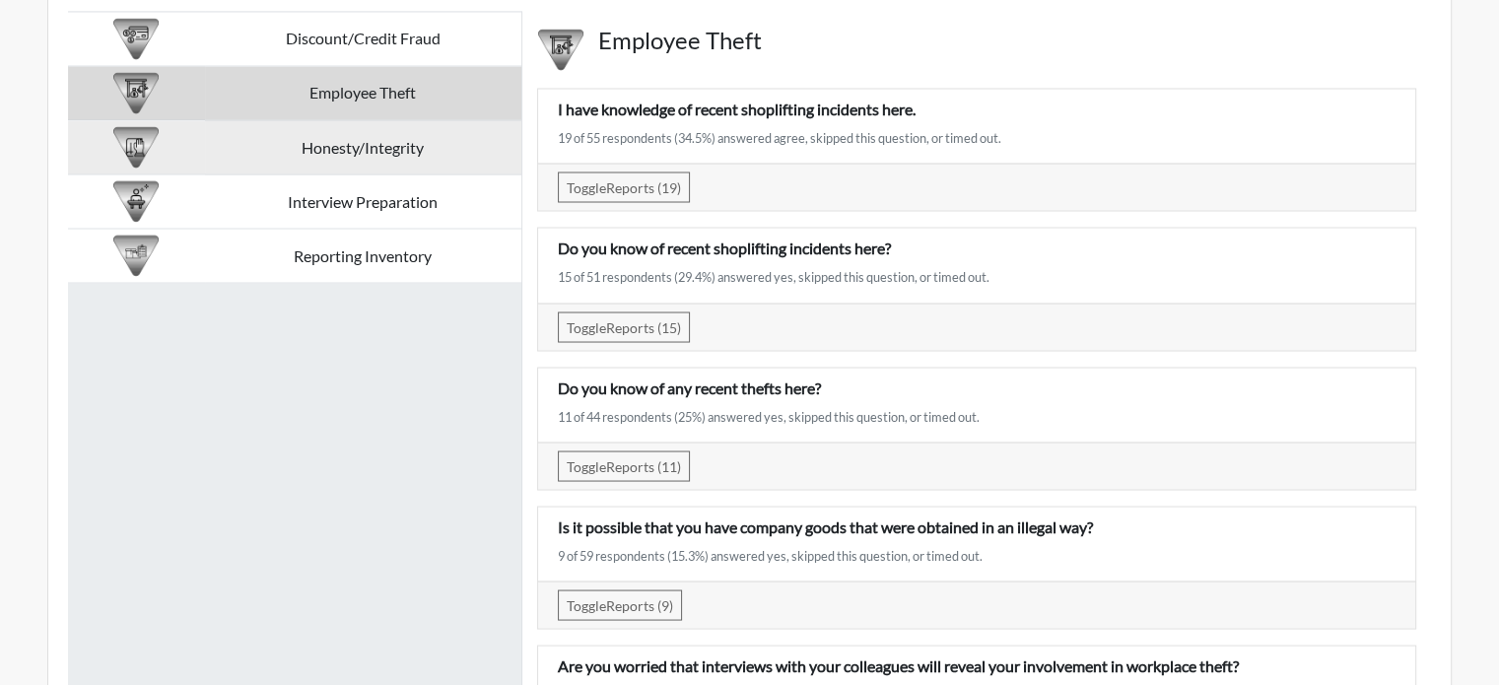
click at [437, 155] on td "Honesty/Integrity" at bounding box center [363, 147] width 316 height 54
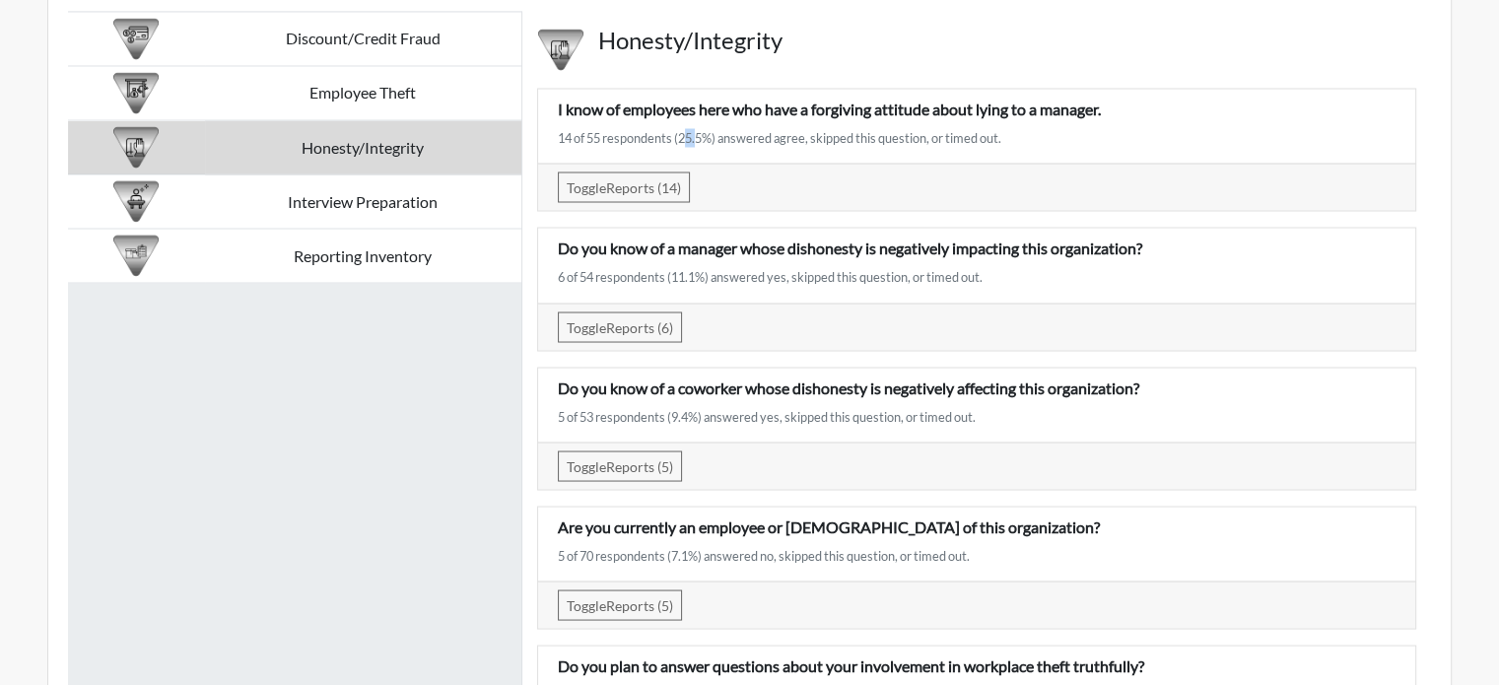
drag, startPoint x: 680, startPoint y: 153, endPoint x: 698, endPoint y: 153, distance: 17.7
click at [696, 147] on div "14 of 55 respondents (25.5%) answered agree, skipped this question, or timed ou…" at bounding box center [977, 137] width 838 height 19
click at [733, 155] on div "I know of employees here who have a forgiving attitude about lying to a manager…" at bounding box center [976, 126] width 867 height 58
drag, startPoint x: 793, startPoint y: 265, endPoint x: 1160, endPoint y: 265, distance: 366.7
click at [1160, 259] on p "Do you know of a manager whose dishonesty is negatively impacting this organiza…" at bounding box center [977, 248] width 838 height 24
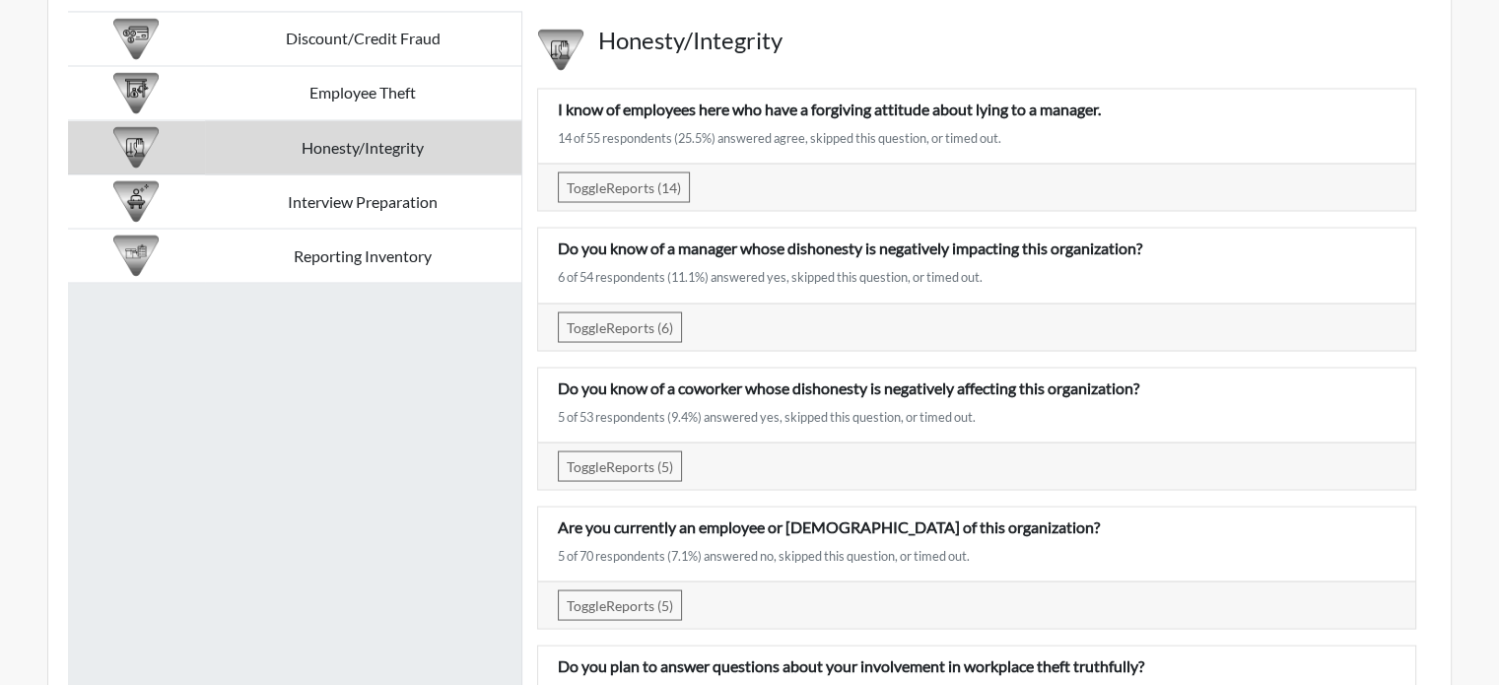
click at [623, 286] on div "6 of 54 respondents (11.1%) answered yes, skipped this question, or timed out." at bounding box center [977, 276] width 838 height 19
drag, startPoint x: 672, startPoint y: 291, endPoint x: 715, endPoint y: 295, distance: 42.6
click at [715, 286] on div "6 of 54 respondents (11.1%) answered yes, skipped this question, or timed out." at bounding box center [977, 276] width 838 height 19
click at [659, 202] on button "Toggle Reports (14)" at bounding box center [624, 187] width 132 height 31
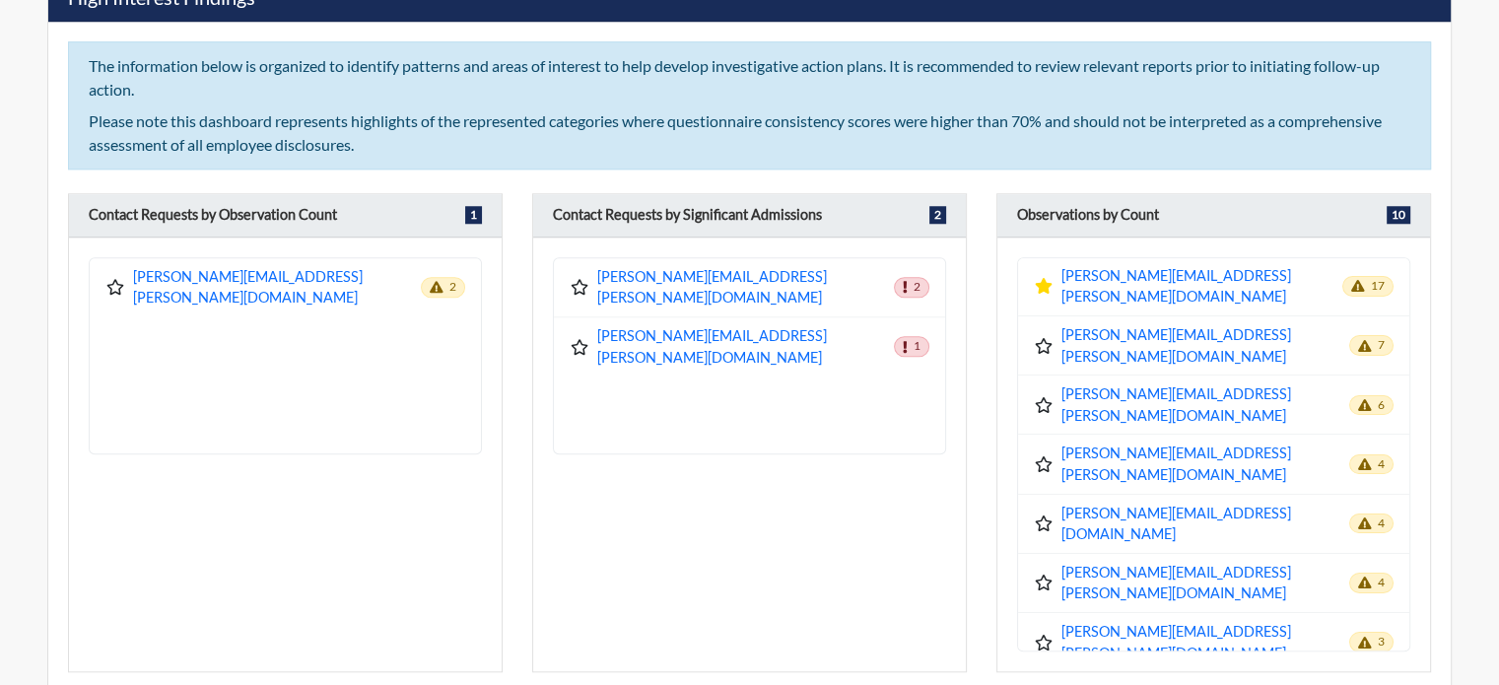
scroll to position [1774, 0]
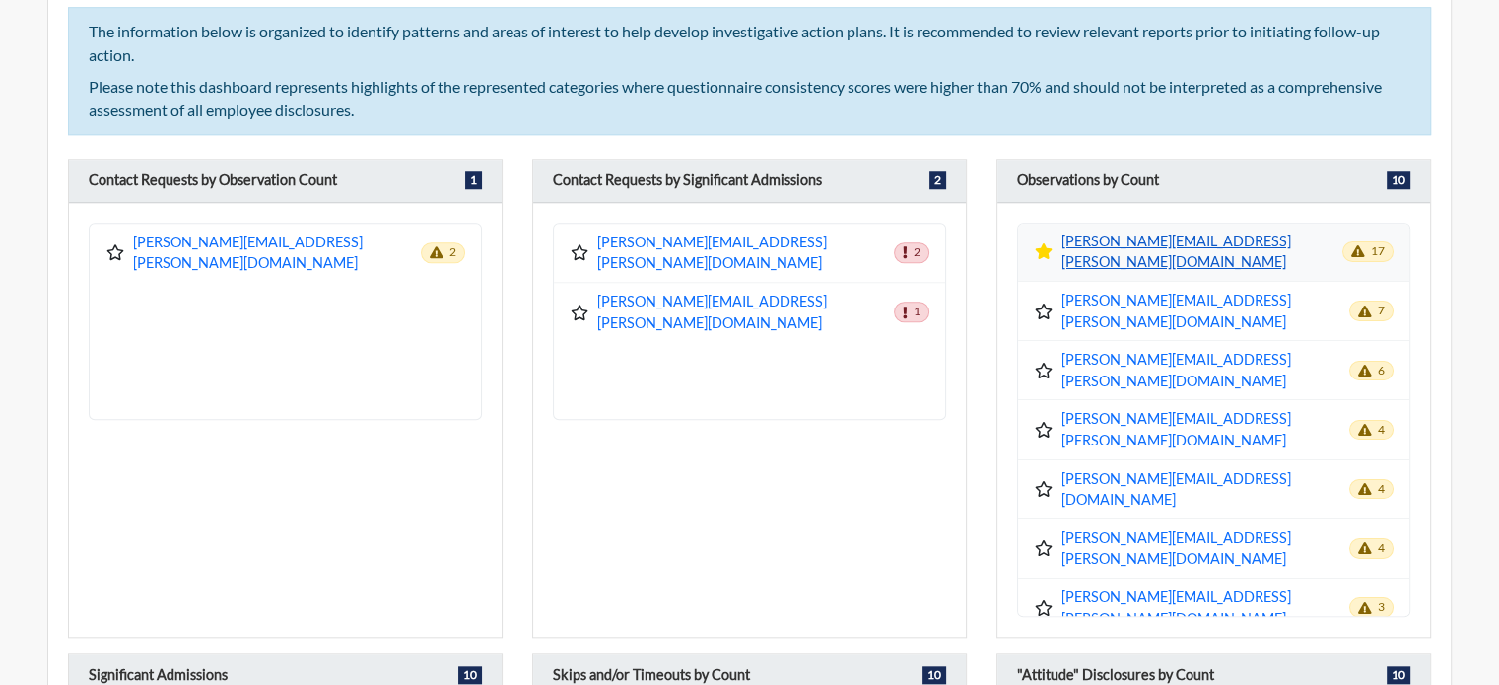
click at [1129, 240] on link "[PERSON_NAME][EMAIL_ADDRESS][PERSON_NAME][DOMAIN_NAME]" at bounding box center [1202, 252] width 281 height 42
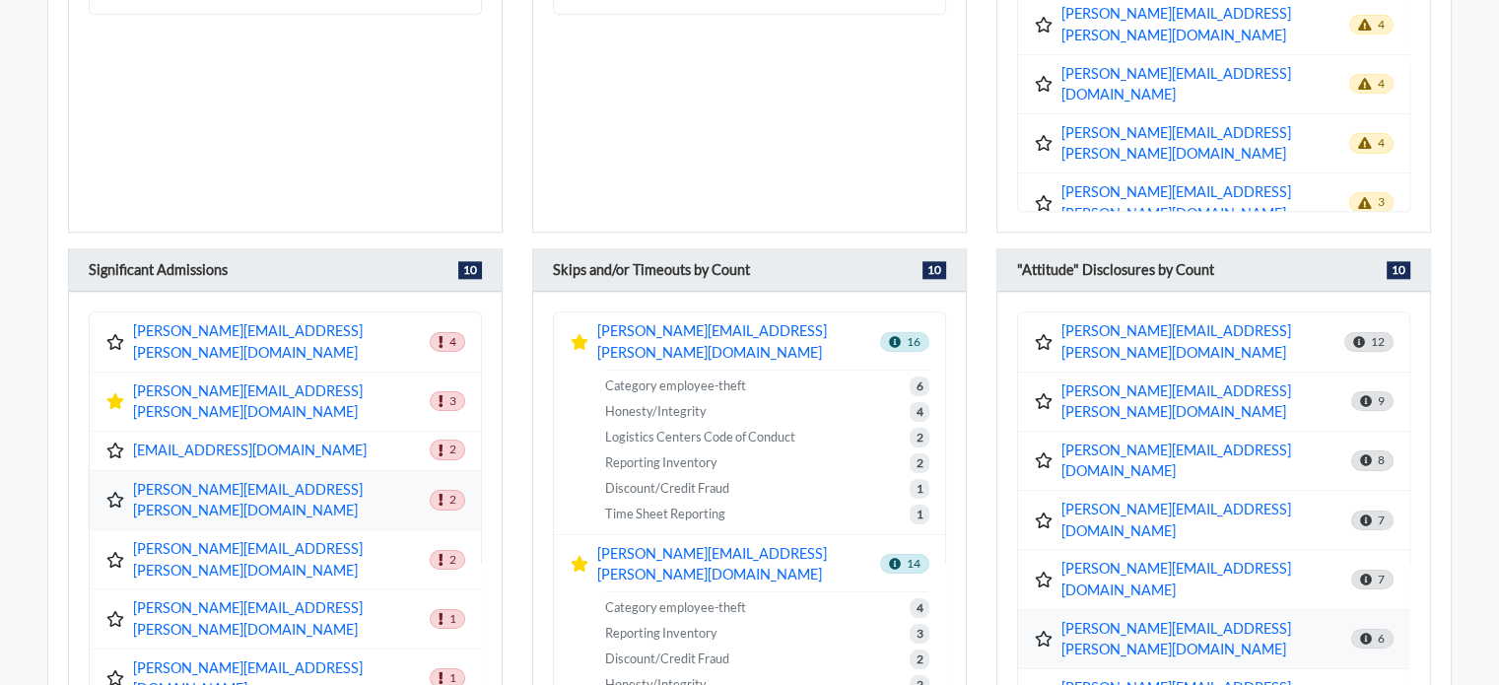
scroll to position [2267, 0]
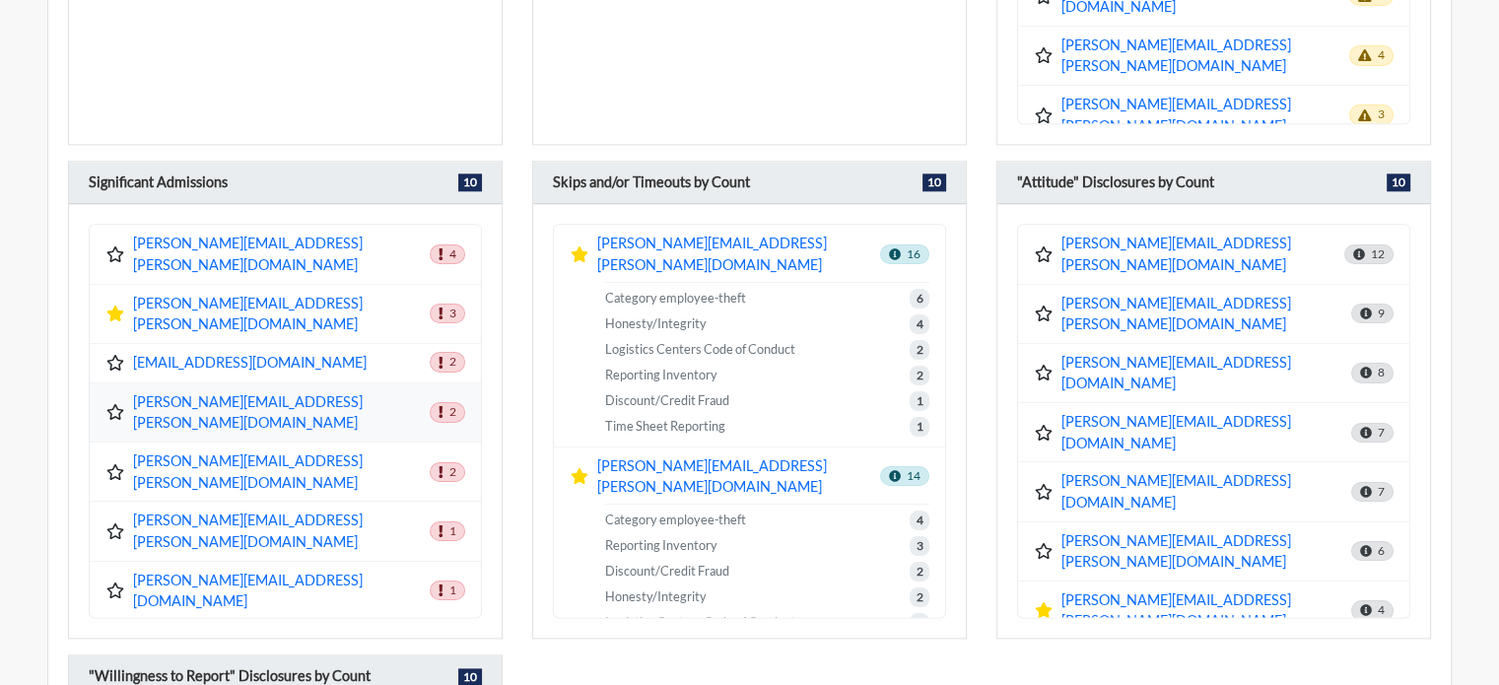
click at [964, 474] on div "carlos.altamirano@store.lowes.com 16 Category employee-theft 6 Honesty/Integrit…" at bounding box center [749, 421] width 433 height 434
click at [976, 480] on div "Skips and/or Timeouts by Count 10 carlos.altamirano@store.lowes.com 16 Category…" at bounding box center [749, 400] width 464 height 479
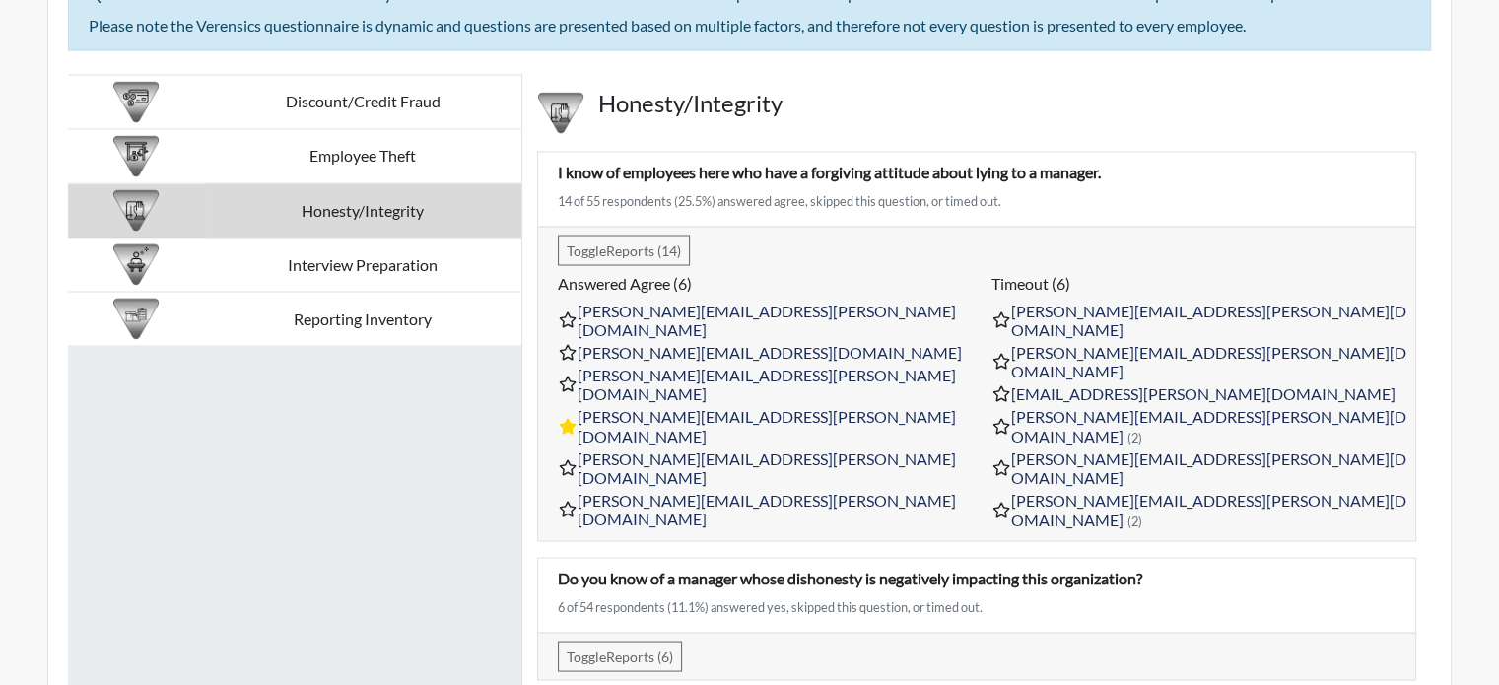
scroll to position [3463, 0]
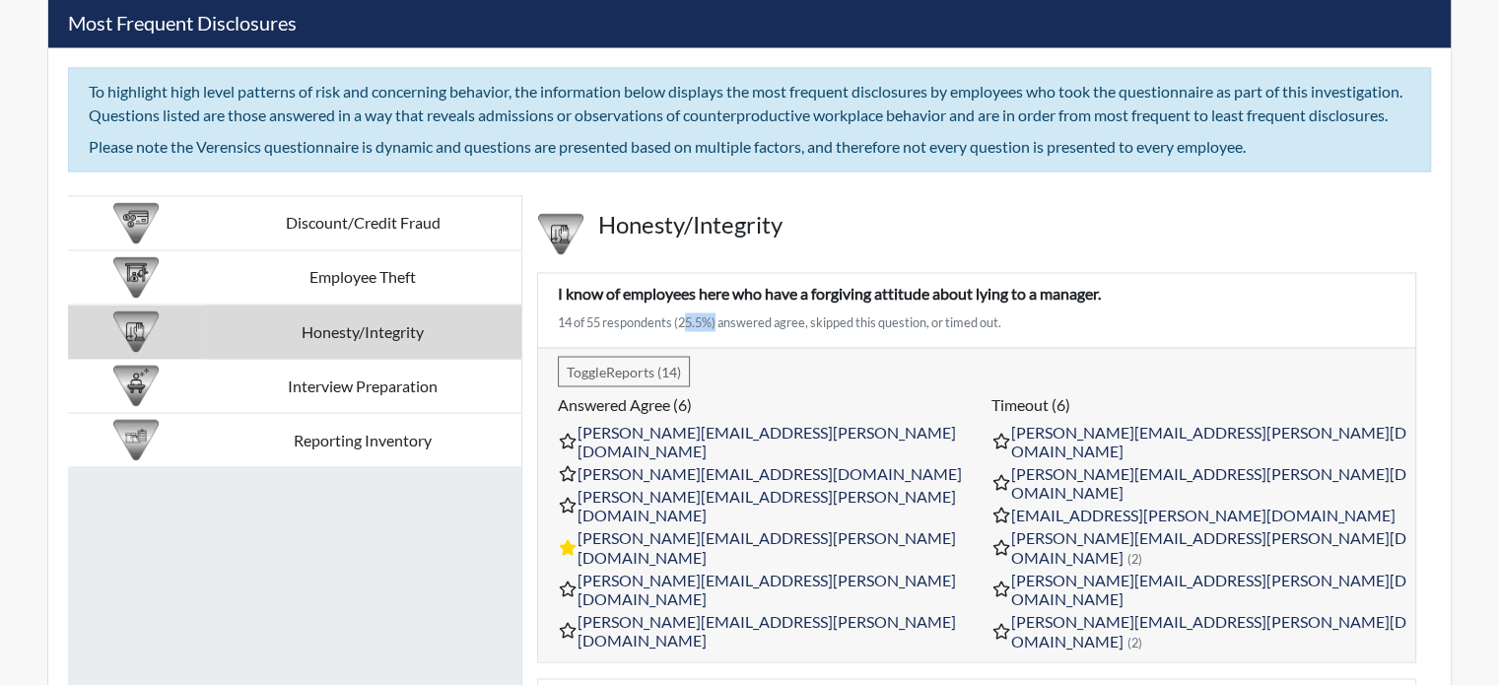
drag, startPoint x: 678, startPoint y: 338, endPoint x: 715, endPoint y: 337, distance: 36.5
click at [715, 331] on div "14 of 55 respondents (25.5%) answered agree, skipped this question, or timed ou…" at bounding box center [977, 321] width 838 height 19
click at [716, 331] on div "14 of 55 respondents (25.5%) answered agree, skipped this question, or timed ou…" at bounding box center [977, 321] width 838 height 19
click at [723, 331] on div "14 of 55 respondents (25.5%) answered agree, skipped this question, or timed ou…" at bounding box center [977, 321] width 838 height 19
drag, startPoint x: 723, startPoint y: 334, endPoint x: 647, endPoint y: 336, distance: 76.9
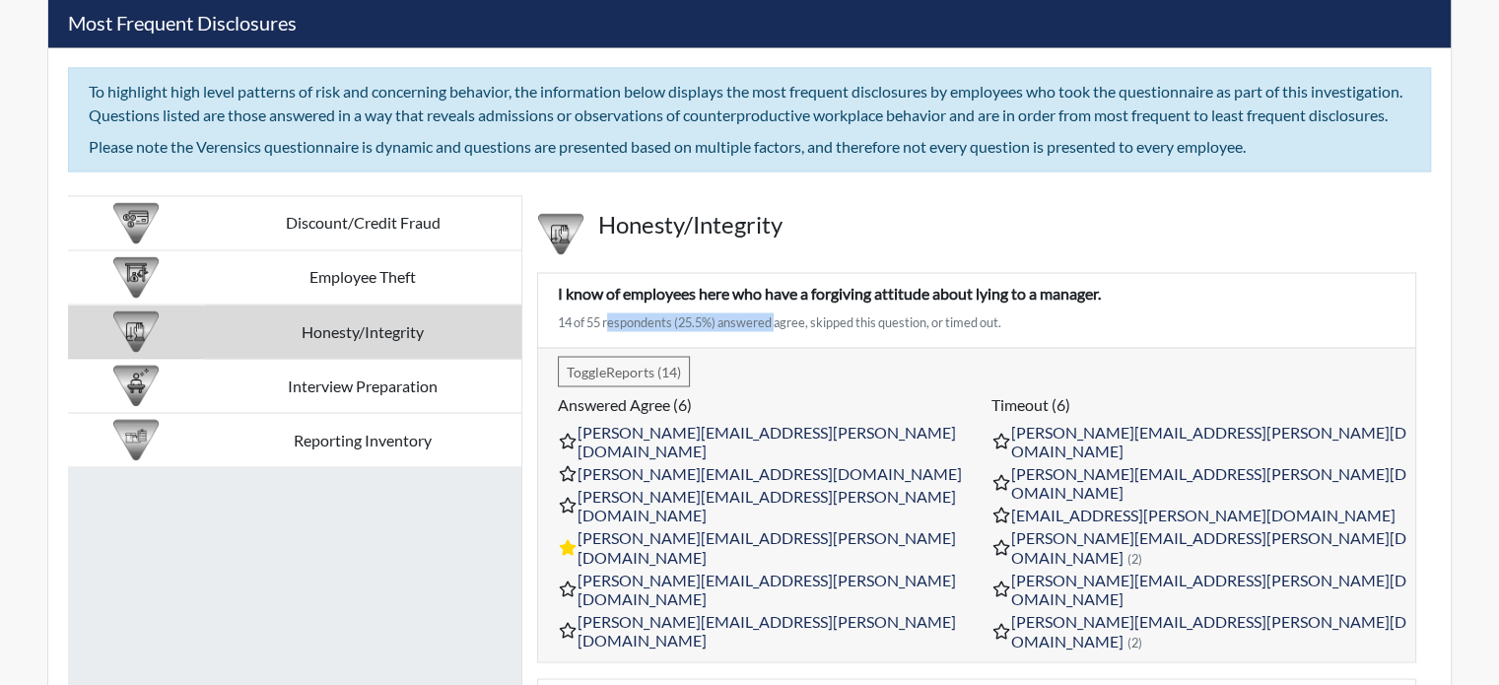
click at [647, 331] on div "14 of 55 respondents (25.5%) answered agree, skipped this question, or timed ou…" at bounding box center [977, 321] width 838 height 19
click at [716, 327] on div "14 of 55 respondents (25.5%) answered agree, skipped this question, or timed ou…" at bounding box center [977, 321] width 838 height 19
drag, startPoint x: 1015, startPoint y: 309, endPoint x: 958, endPoint y: 319, distance: 58.2
click at [944, 305] on p "I know of employees here who have a forgiving attitude about lying to a manager." at bounding box center [977, 293] width 838 height 24
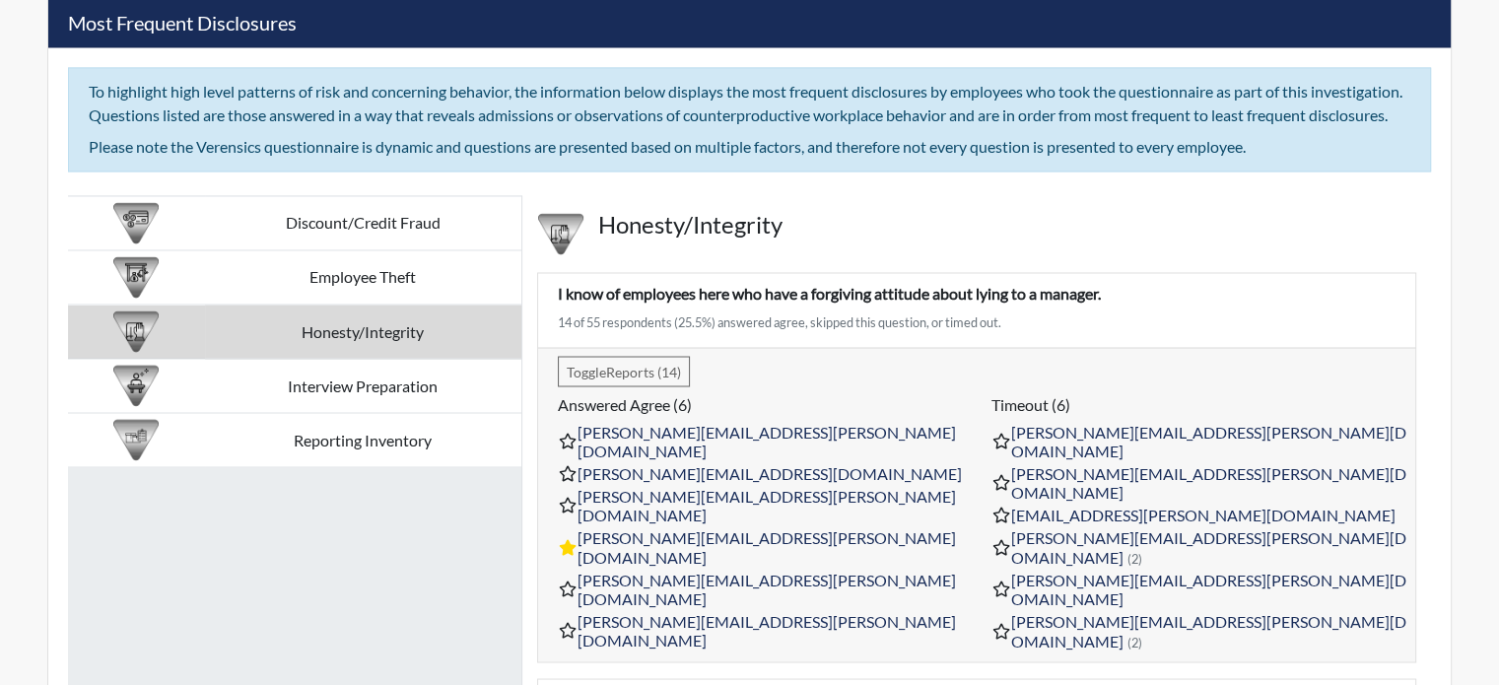
click at [972, 325] on div "I know of employees here who have a forgiving attitude about lying to a manager…" at bounding box center [976, 310] width 867 height 58
click at [1010, 327] on div "14 of 55 respondents (25.5%) answered agree, skipped this question, or timed ou…" at bounding box center [977, 321] width 838 height 19
drag, startPoint x: 947, startPoint y: 329, endPoint x: 891, endPoint y: 325, distance: 56.3
click at [940, 329] on div "14 of 55 respondents (25.5%) answered agree, skipped this question, or timed ou…" at bounding box center [977, 321] width 838 height 19
drag, startPoint x: 842, startPoint y: 330, endPoint x: 819, endPoint y: 335, distance: 23.2
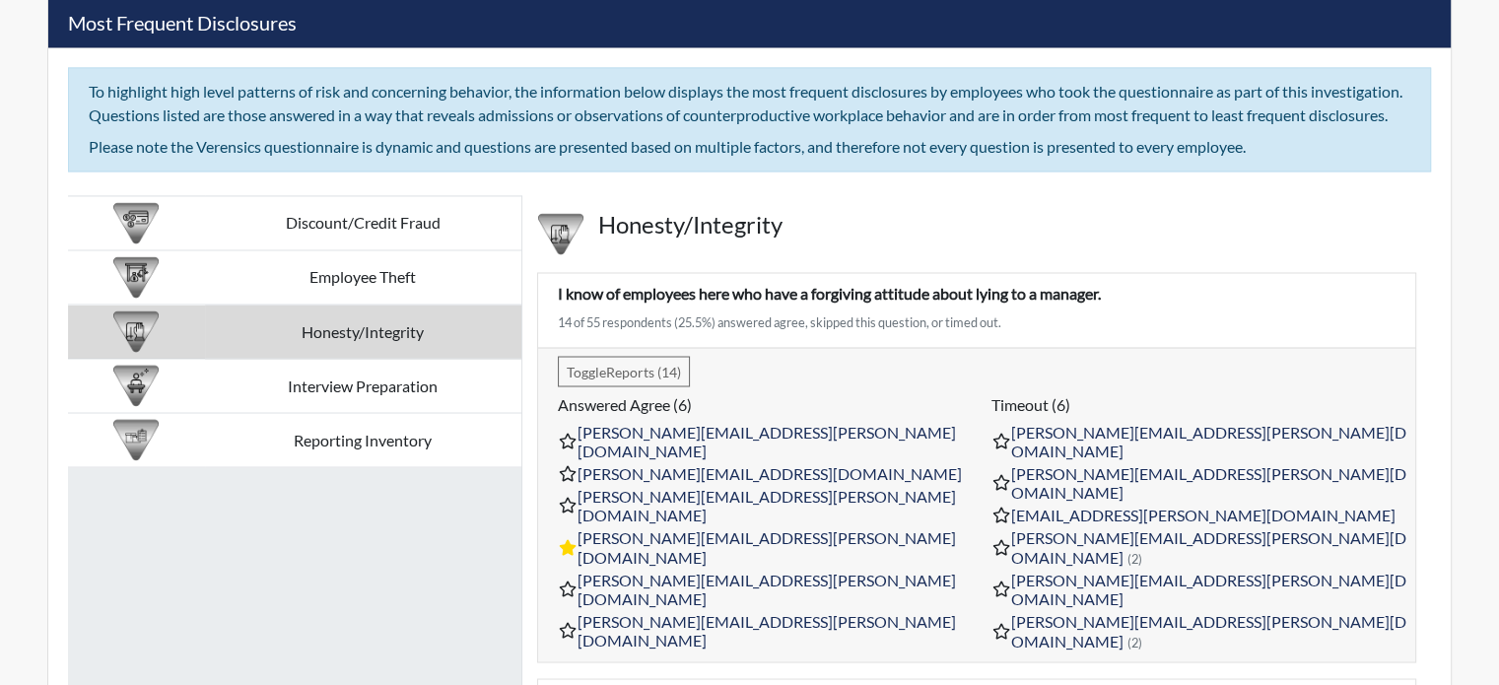
click at [835, 331] on div "14 of 55 respondents (25.5%) answered agree, skipped this question, or timed ou…" at bounding box center [977, 321] width 838 height 19
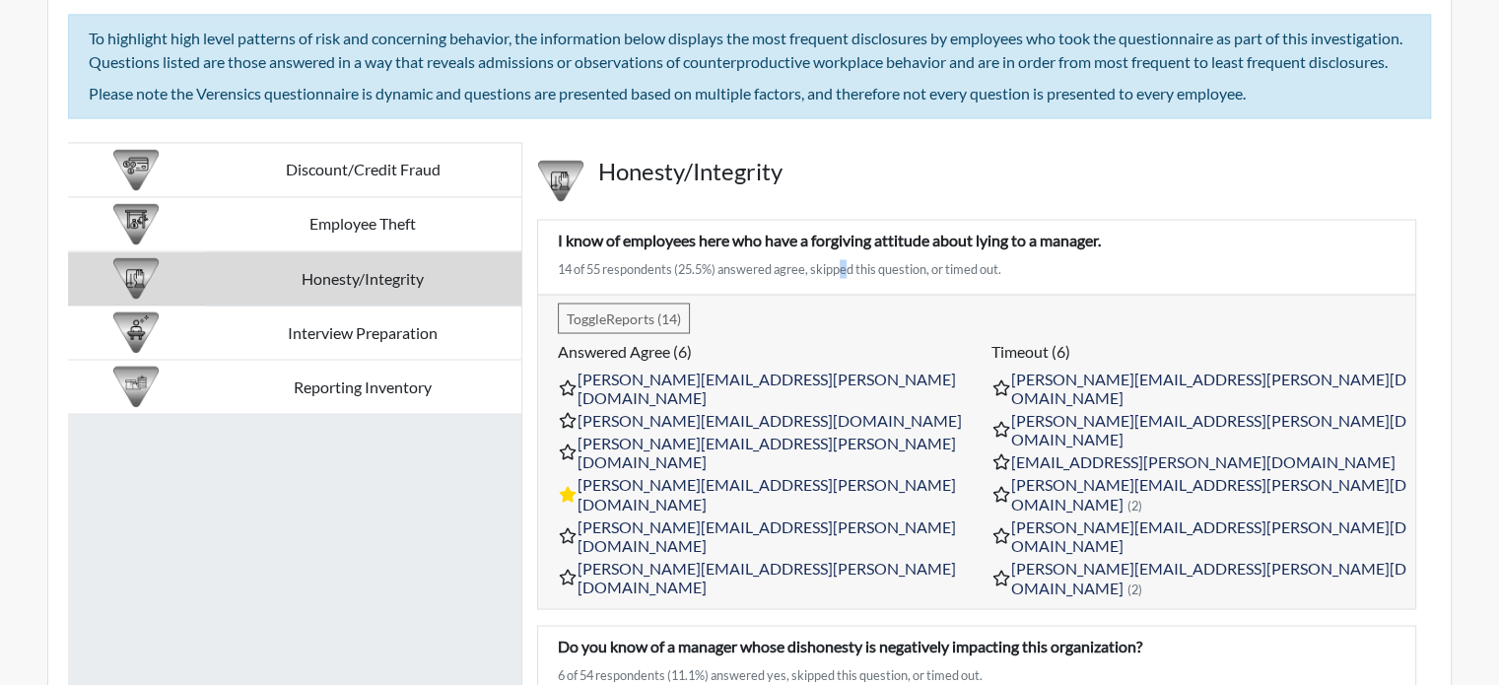
scroll to position [3561, 0]
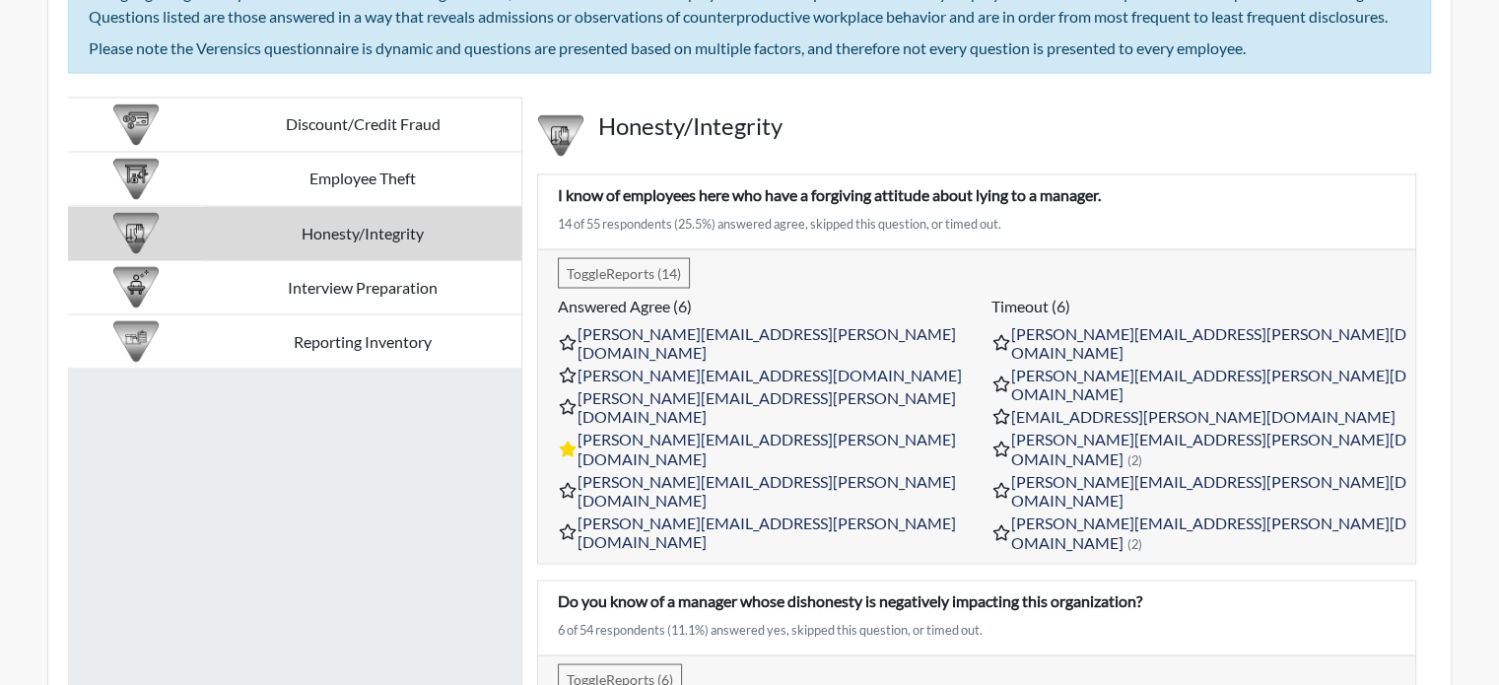
click at [1300, 473] on div "Toggle Reports (14) Answered agree (6) ana.m.martinez@store.lowes.com frederick…" at bounding box center [976, 405] width 877 height 314
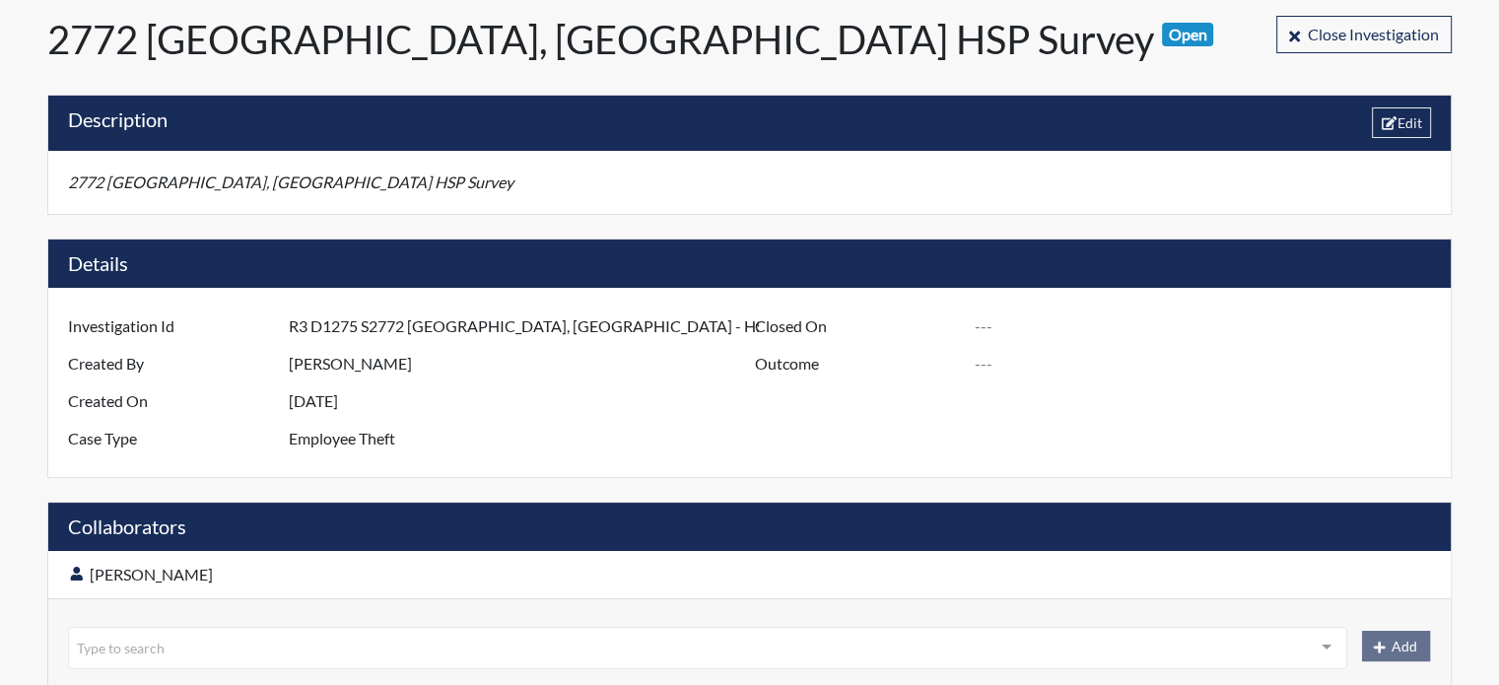
scroll to position [0, 0]
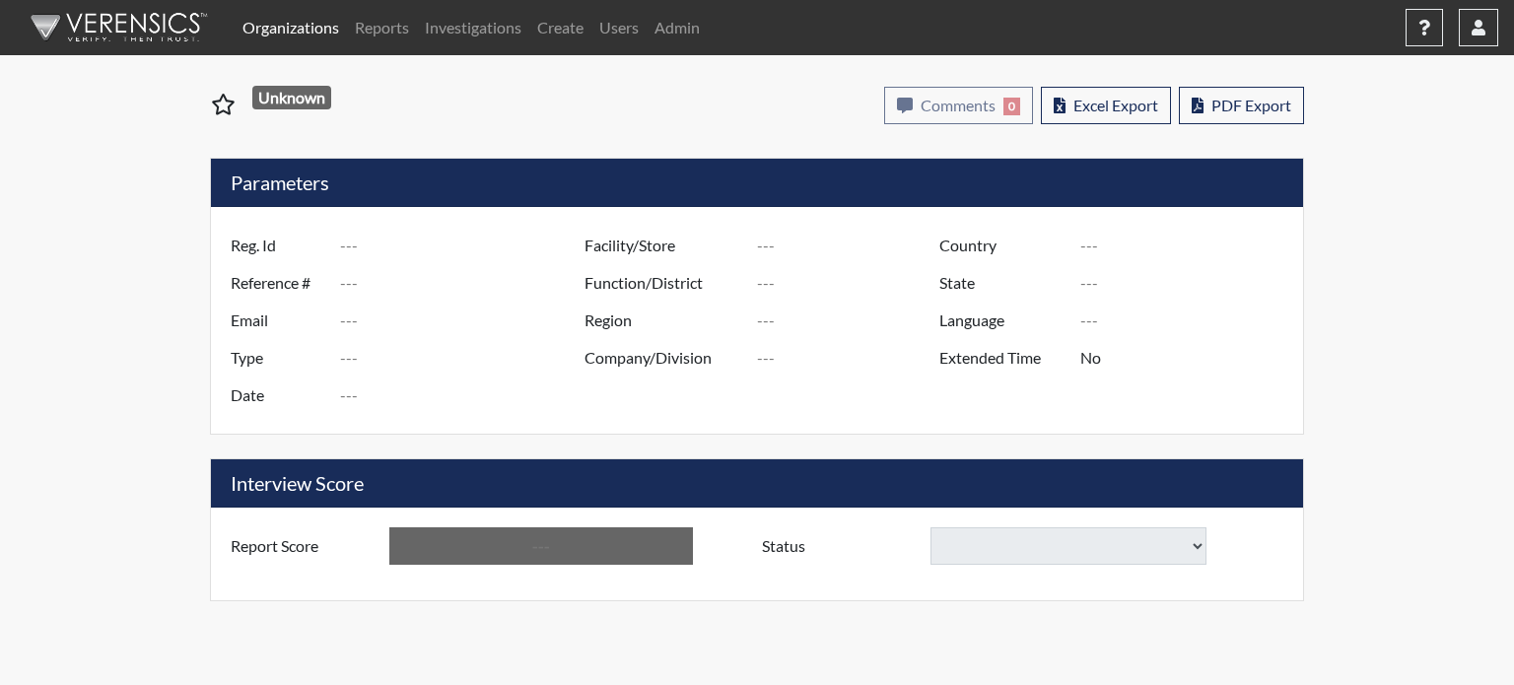
select select
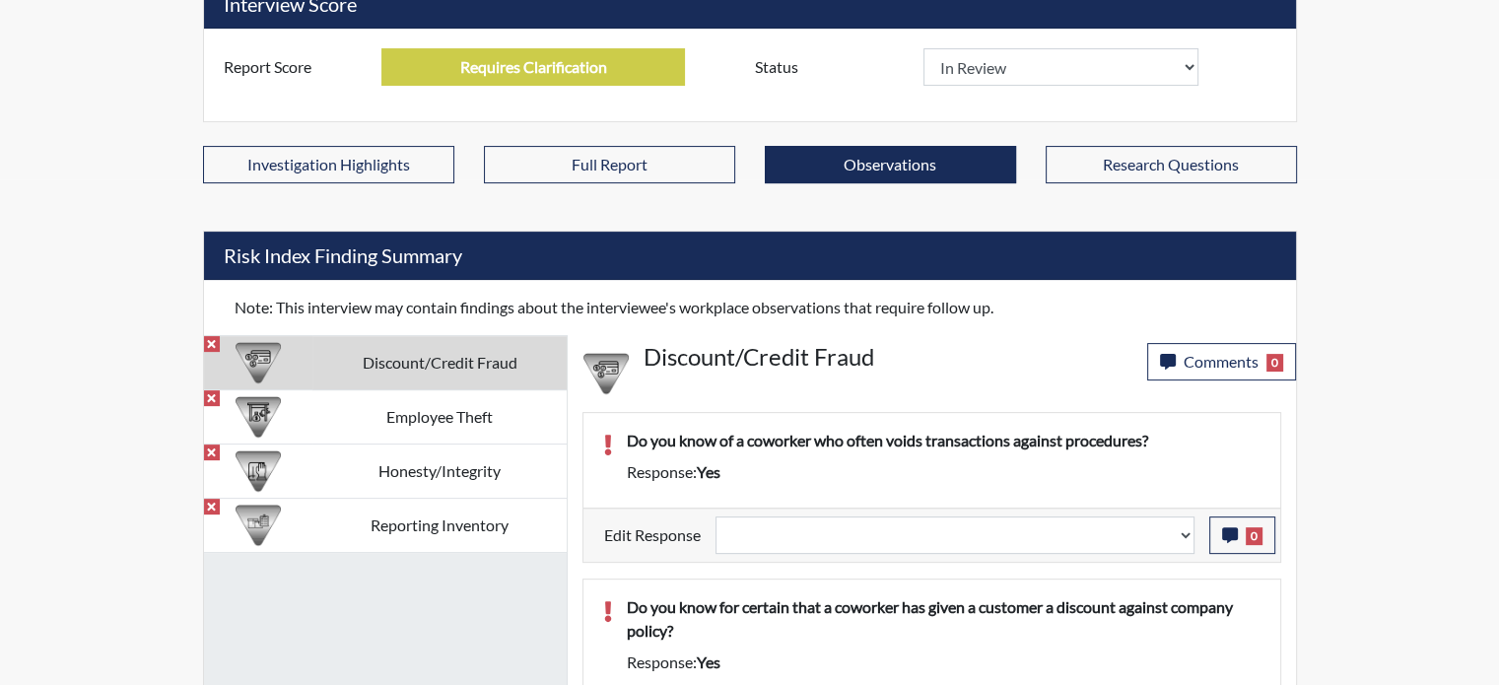
scroll to position [591, 0]
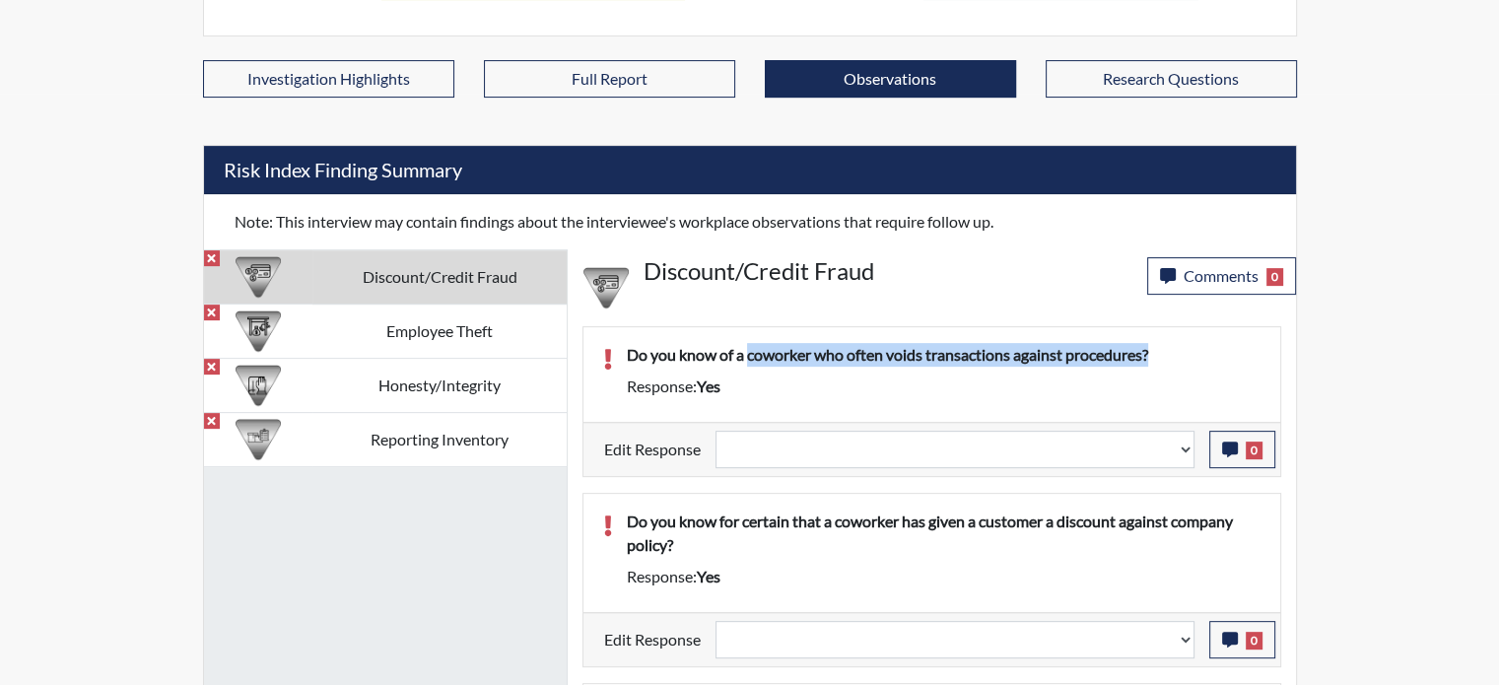
drag, startPoint x: 757, startPoint y: 358, endPoint x: 1196, endPoint y: 372, distance: 438.8
click at [1199, 371] on div "Do you know of a coworker who often voids transactions against procedures?" at bounding box center [943, 359] width 663 height 32
click at [1183, 375] on div "Response: yes" at bounding box center [943, 387] width 663 height 24
drag, startPoint x: 761, startPoint y: 394, endPoint x: 686, endPoint y: 393, distance: 74.9
click at [686, 393] on div "Response: yes" at bounding box center [943, 387] width 663 height 24
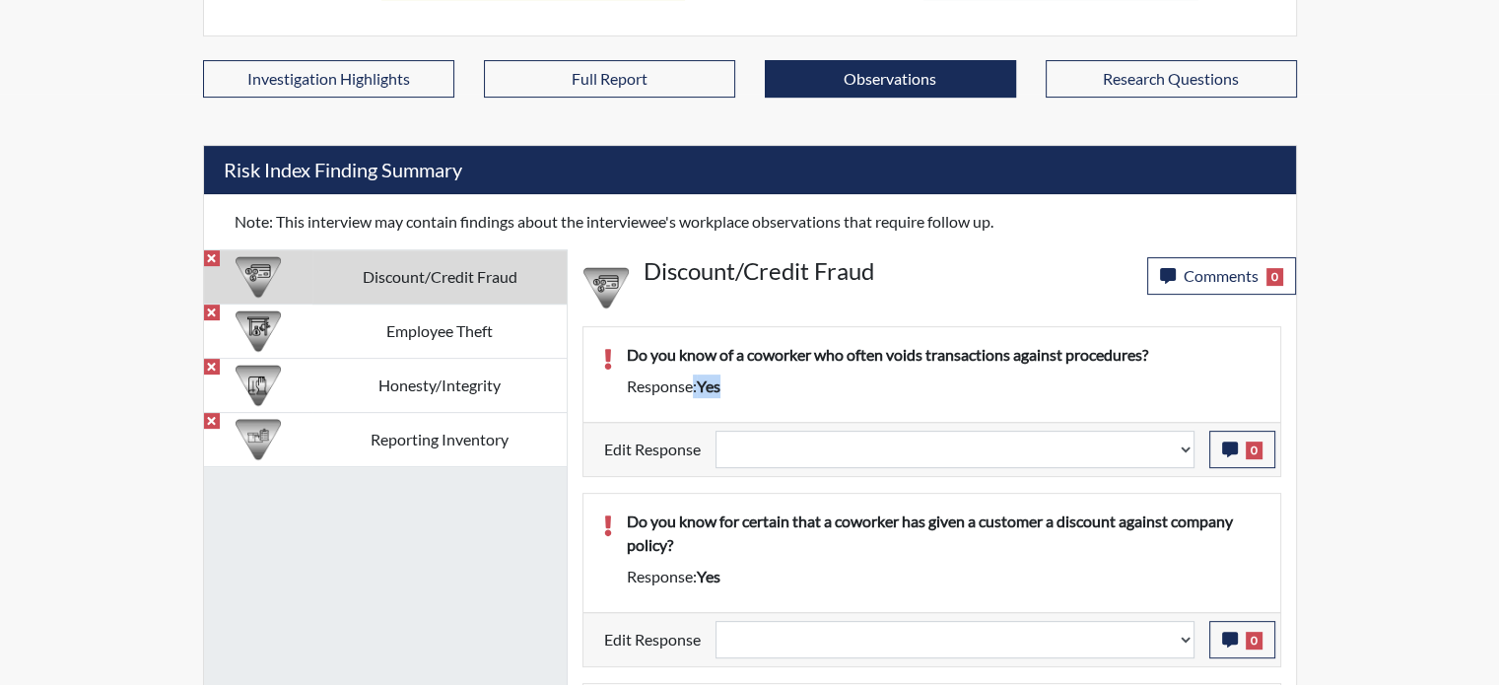
click at [843, 385] on div "Response: yes" at bounding box center [943, 387] width 663 height 24
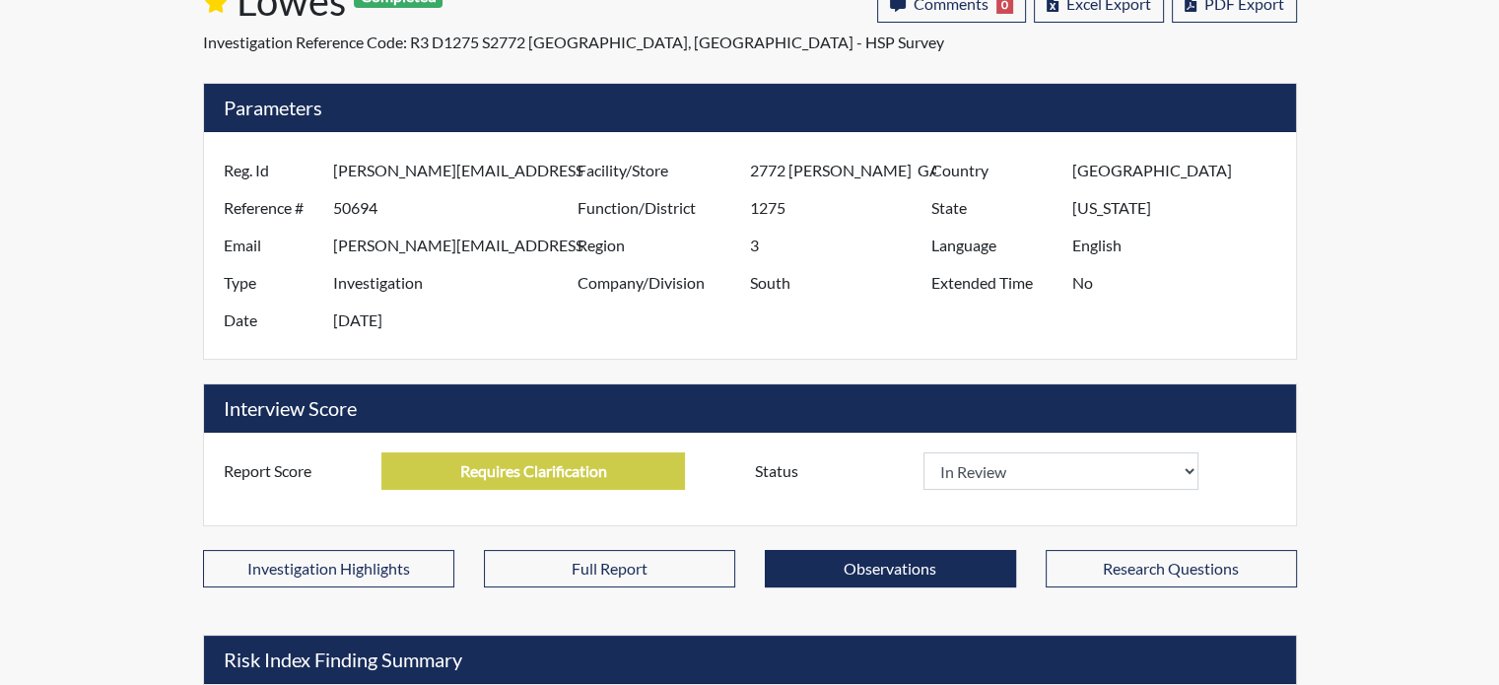
scroll to position [296, 0]
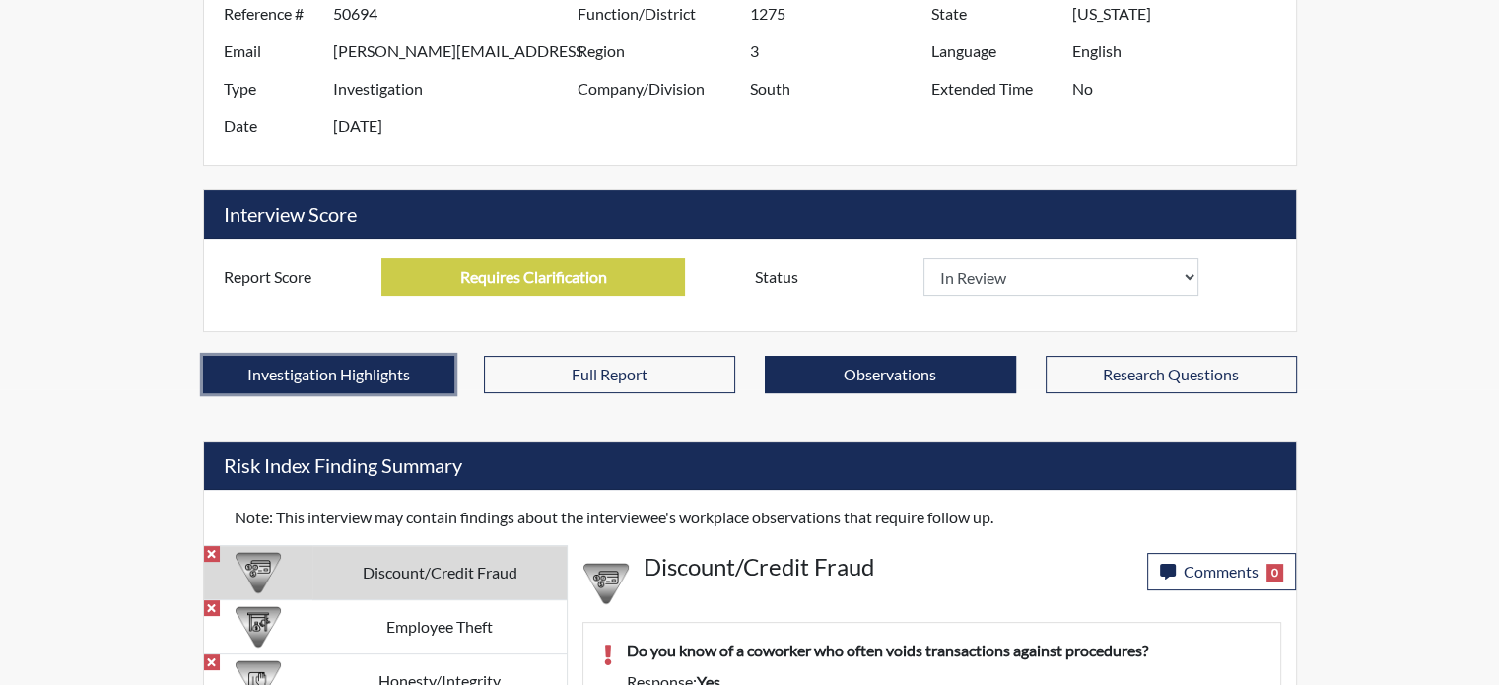
click at [410, 383] on button "Investigation Highlights" at bounding box center [328, 374] width 251 height 37
select select
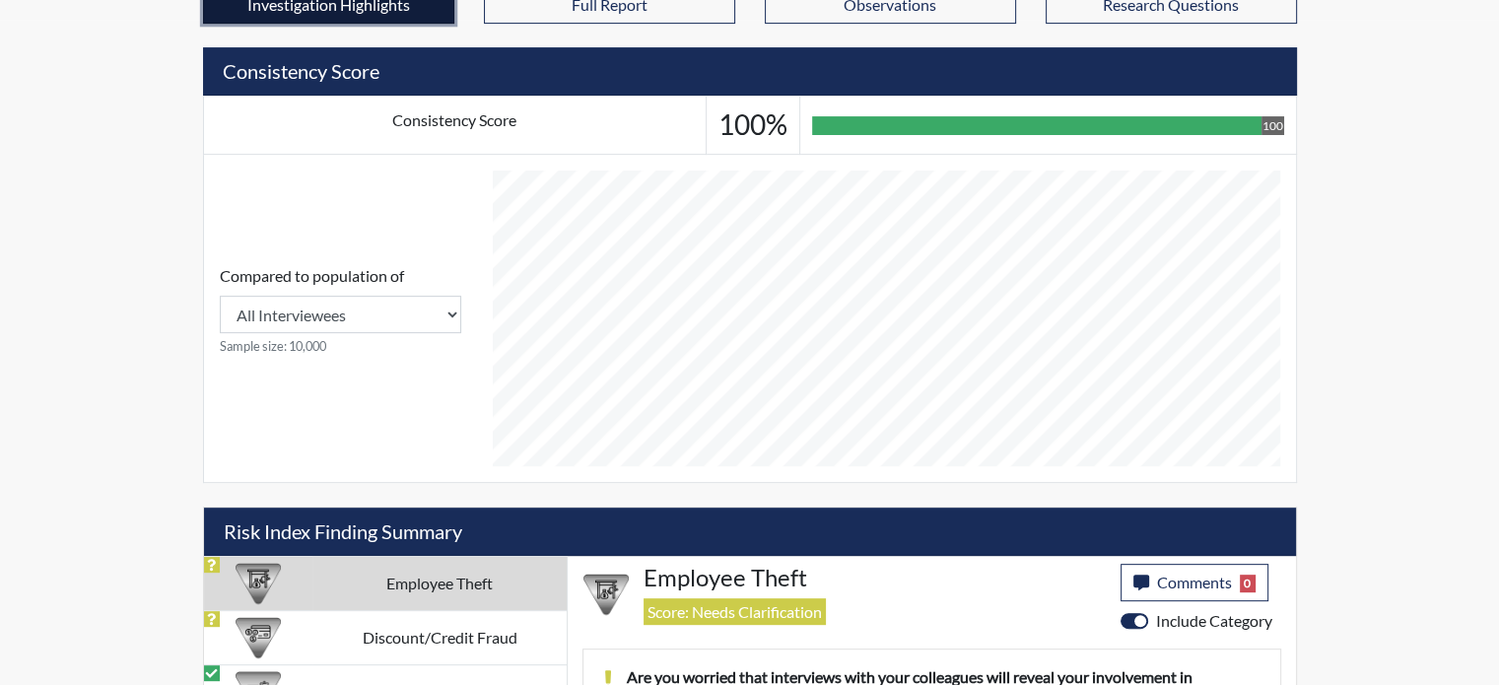
scroll to position [493, 0]
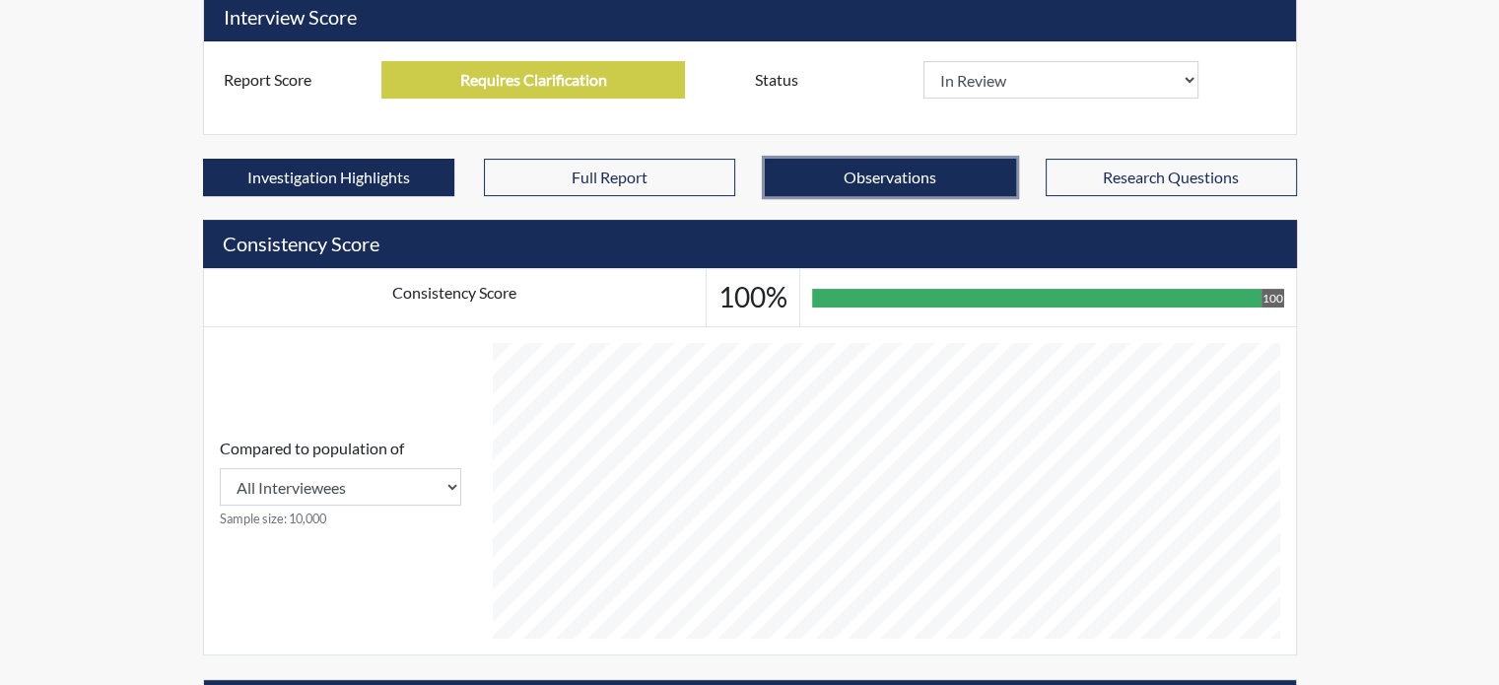
click at [900, 176] on button "Observations" at bounding box center [890, 177] width 251 height 37
select select
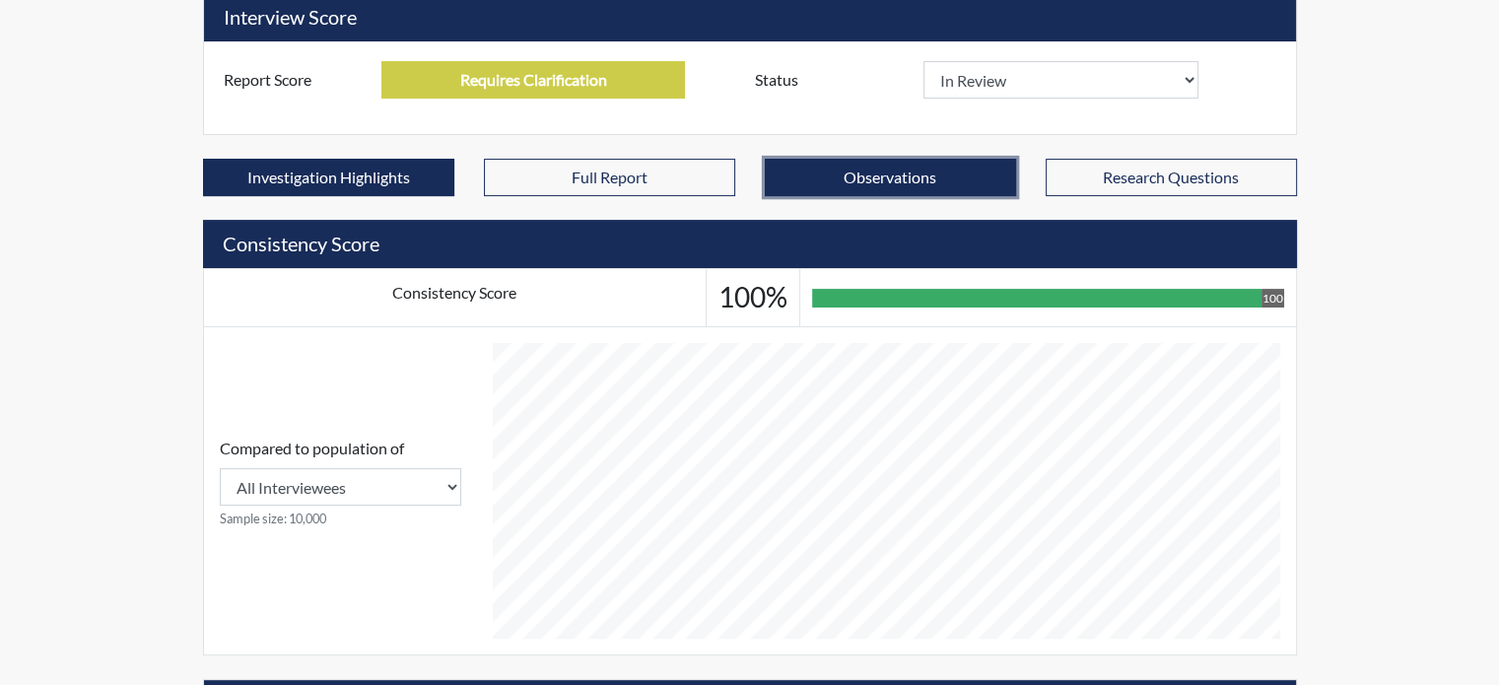
select select
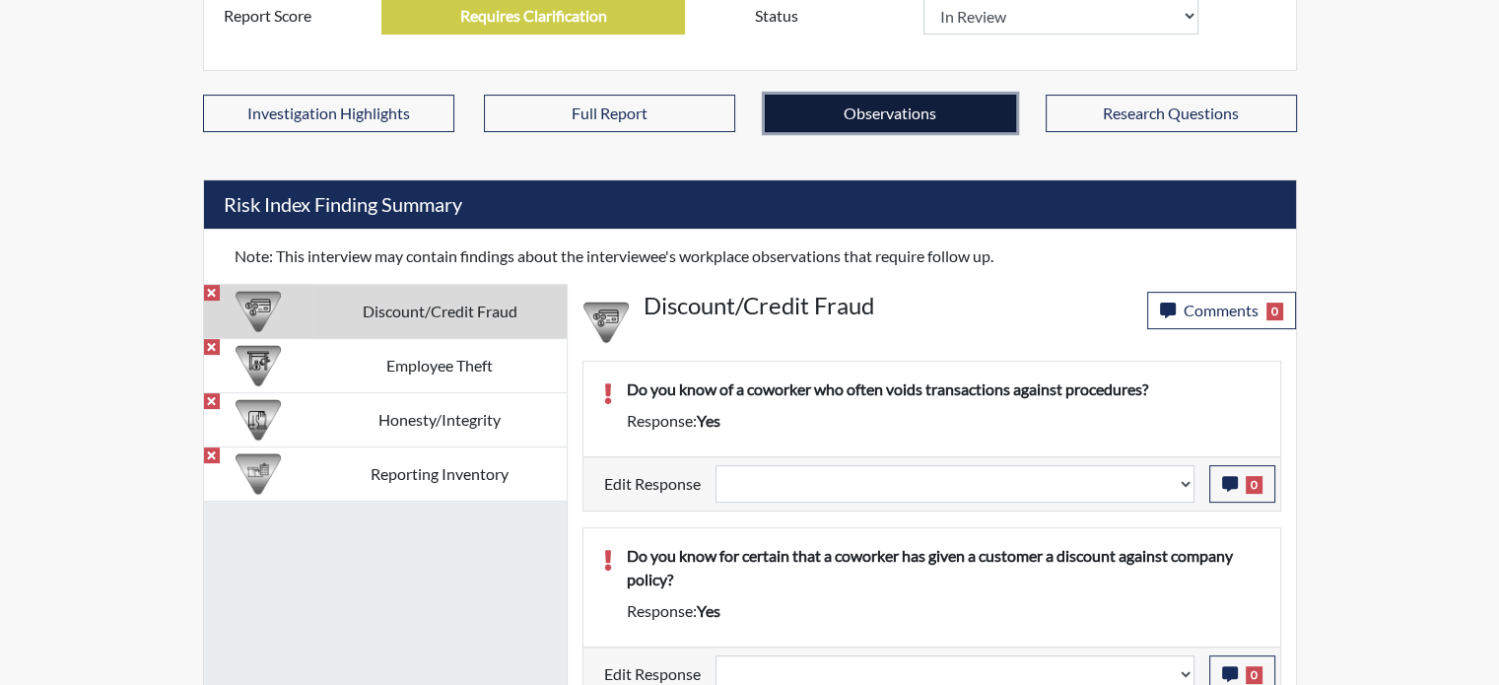
scroll to position [591, 0]
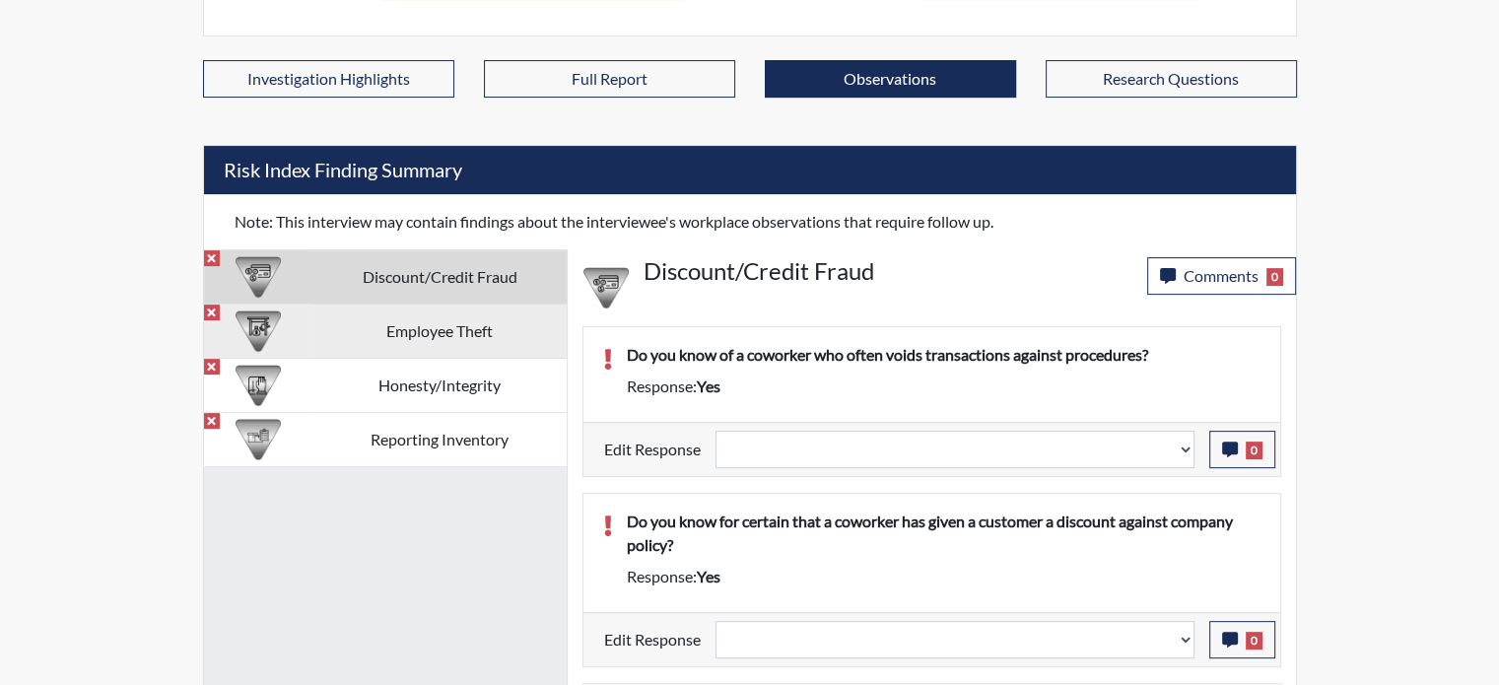
click at [425, 308] on td "Employee Theft" at bounding box center [438, 332] width 253 height 54
select select
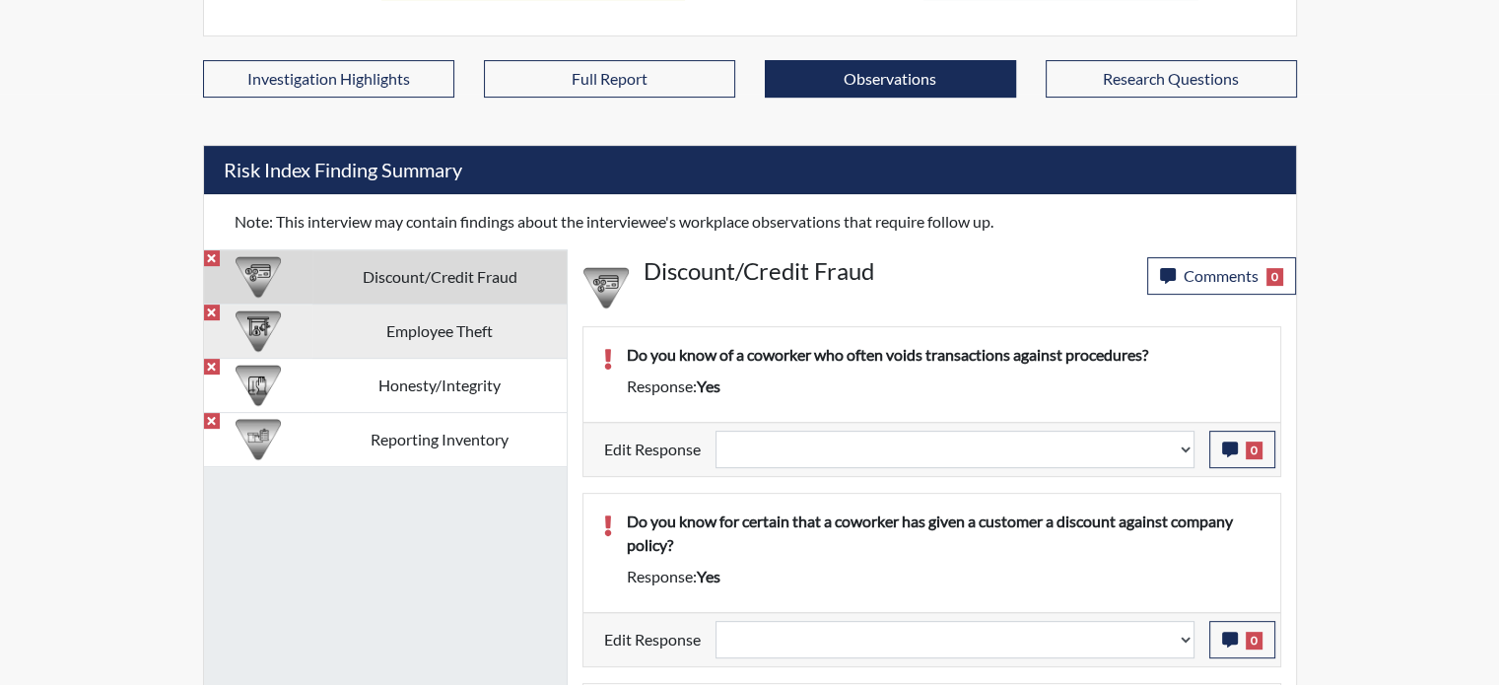
select select
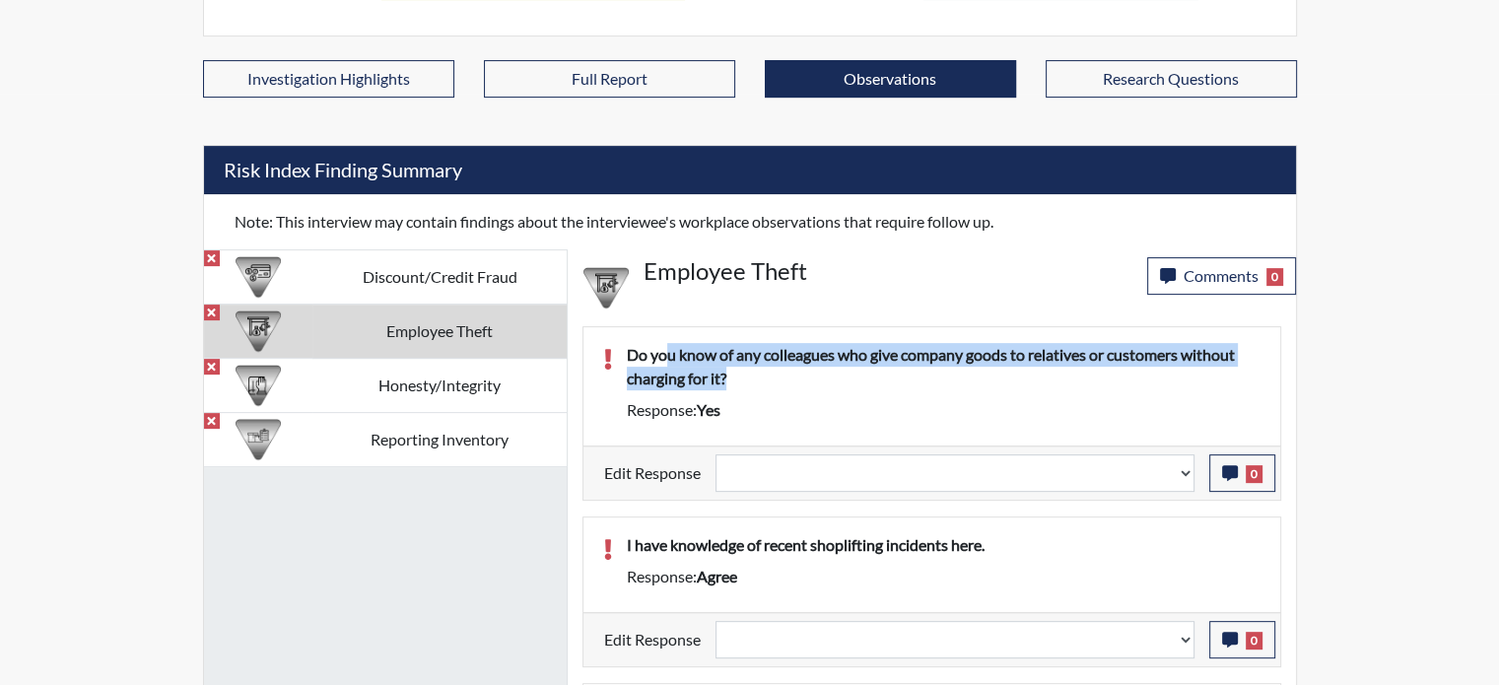
drag, startPoint x: 668, startPoint y: 362, endPoint x: 1041, endPoint y: 378, distance: 372.9
click at [1041, 378] on p "Do you know of any colleagues who give company goods to relatives or customers …" at bounding box center [944, 366] width 634 height 47
click at [1012, 398] on div "Response: yes" at bounding box center [943, 410] width 663 height 24
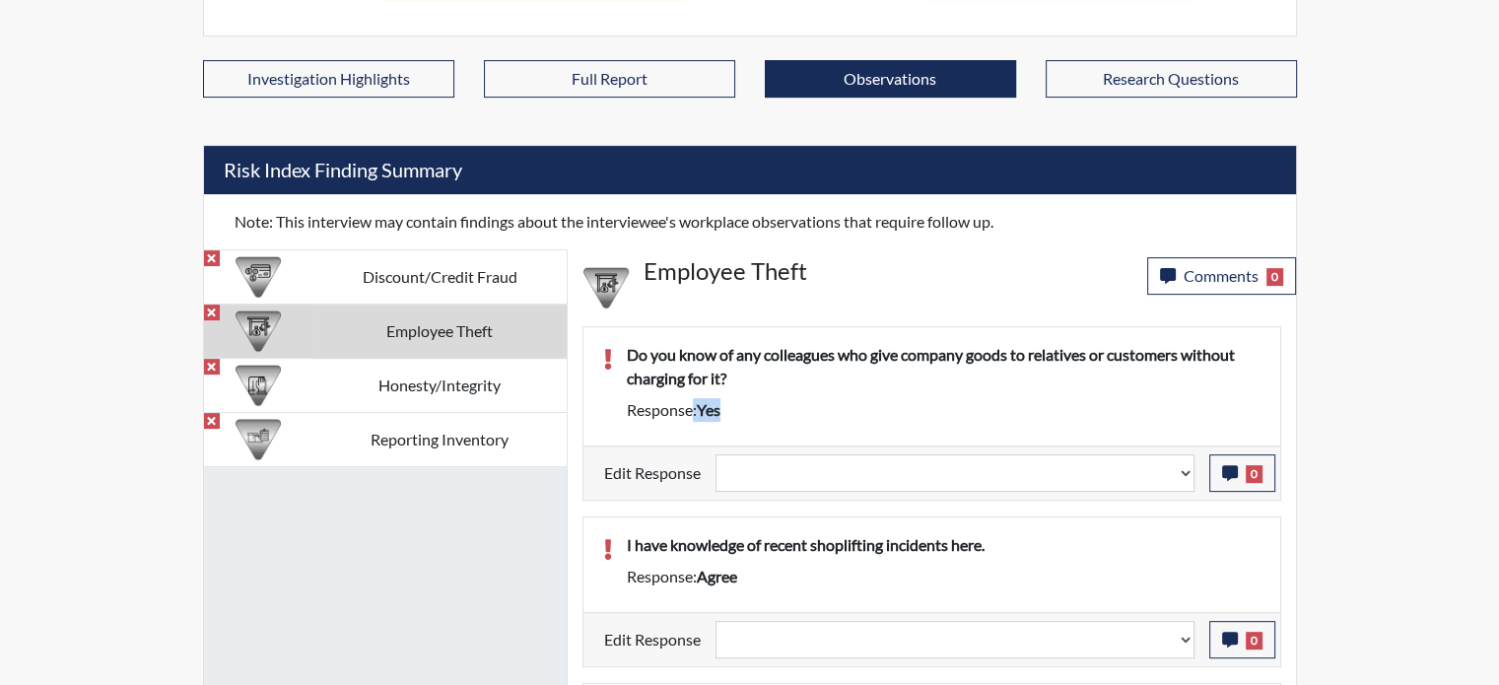
drag, startPoint x: 760, startPoint y: 427, endPoint x: 683, endPoint y: 426, distance: 76.9
click at [683, 426] on div "Do you know of any colleagues who give company goods to relatives or customers …" at bounding box center [943, 386] width 663 height 87
click at [985, 567] on div "Response: agree" at bounding box center [943, 577] width 663 height 24
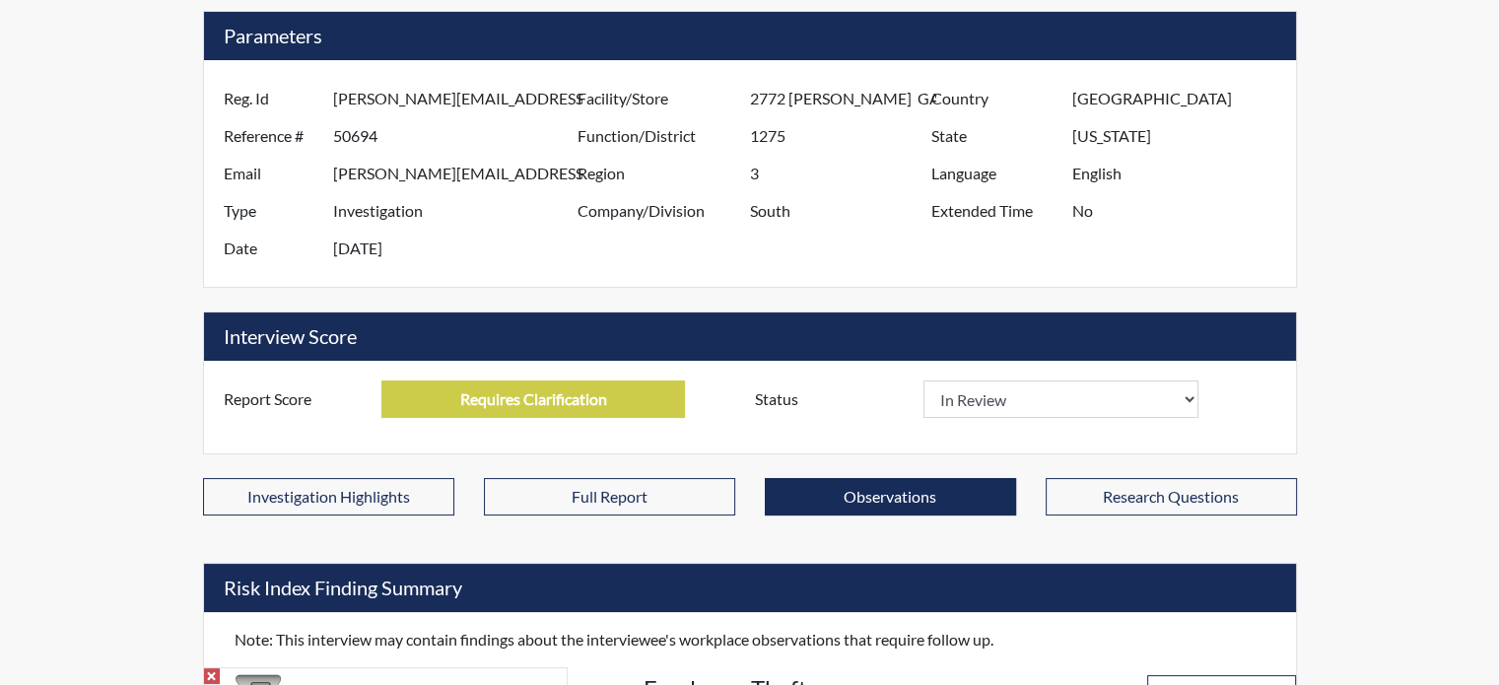
scroll to position [0, 0]
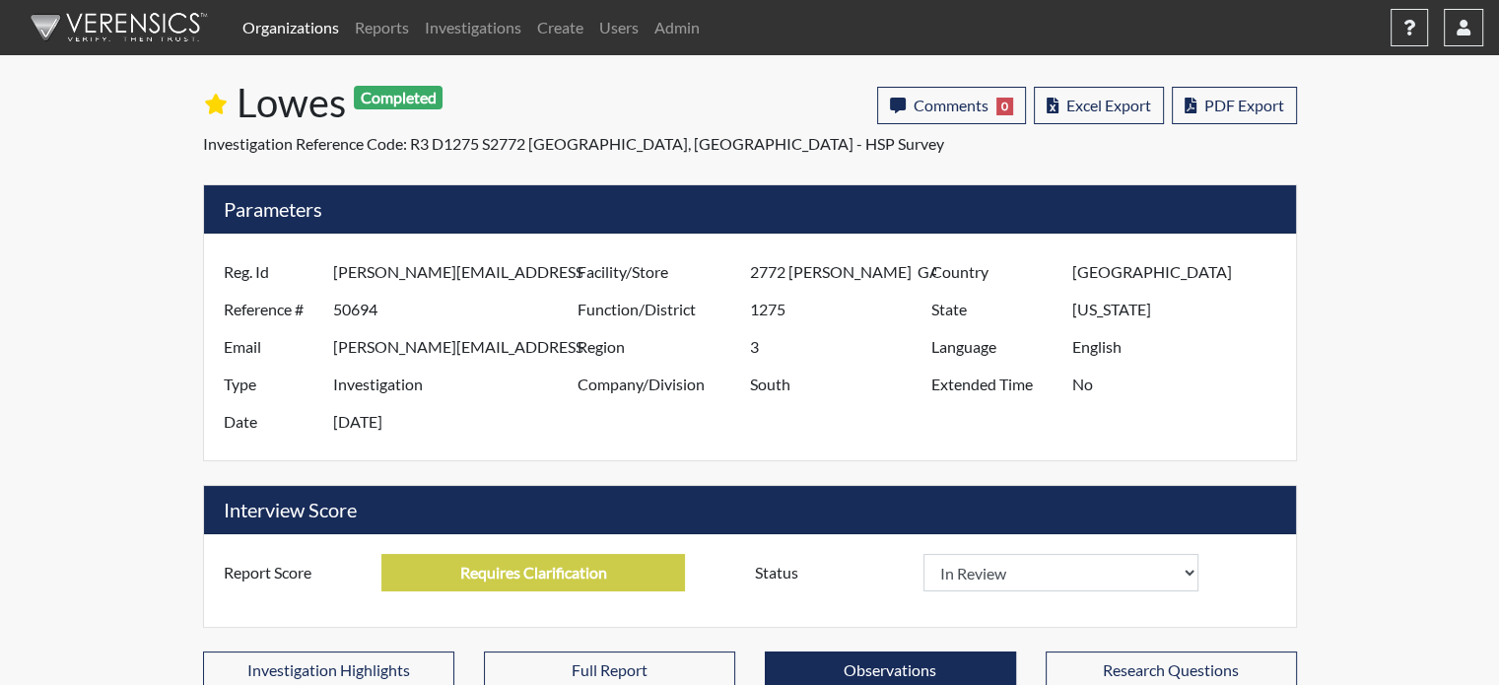
select select
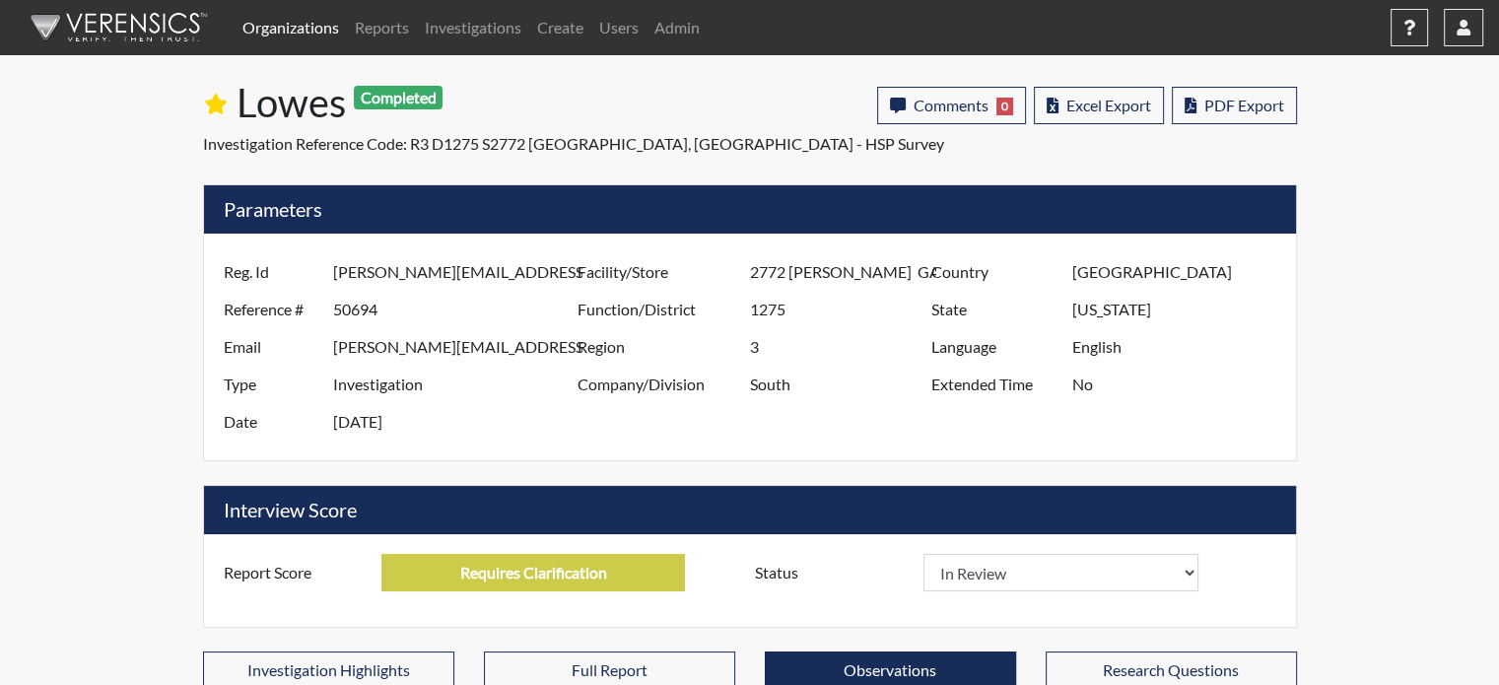
select select
